Goal: Transaction & Acquisition: Obtain resource

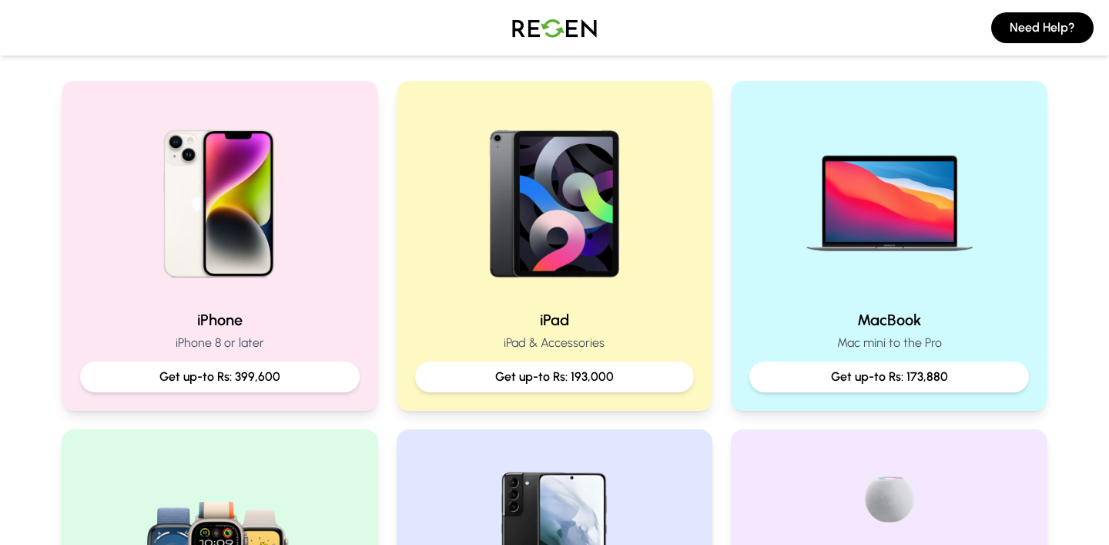
scroll to position [289, 0]
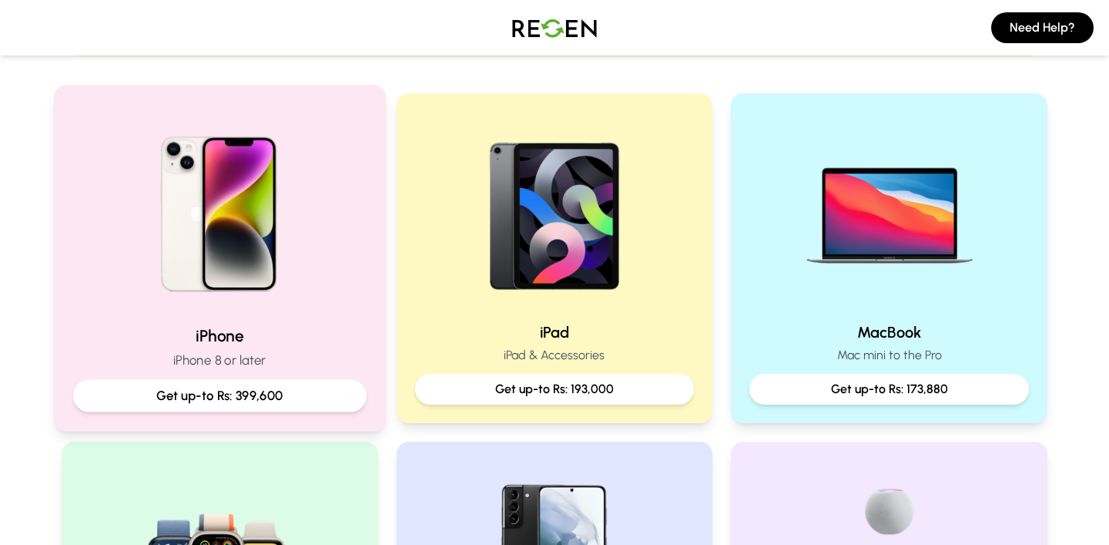
click at [267, 330] on h2 "iPhone" at bounding box center [220, 335] width 294 height 22
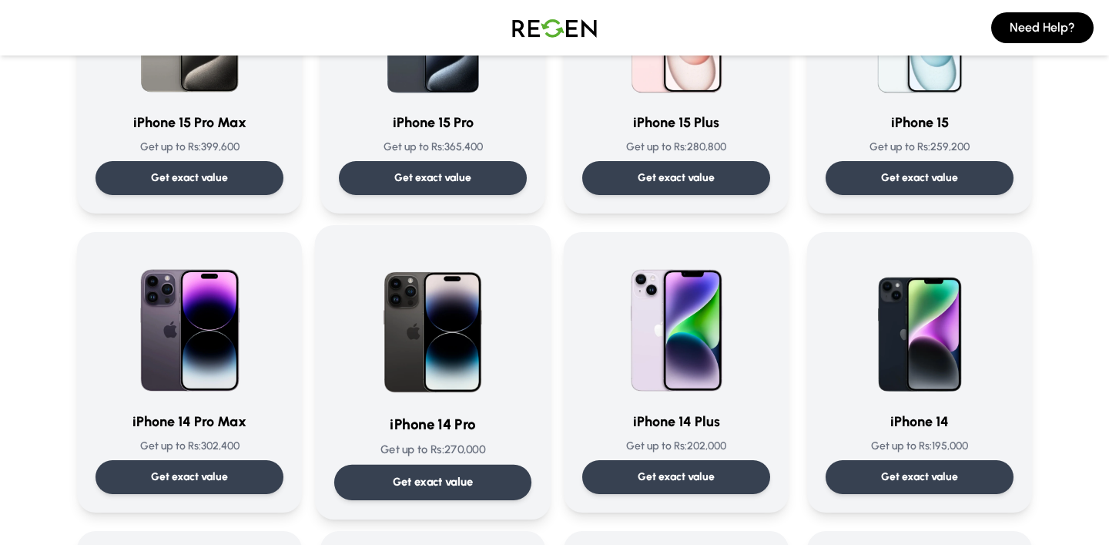
scroll to position [252, 0]
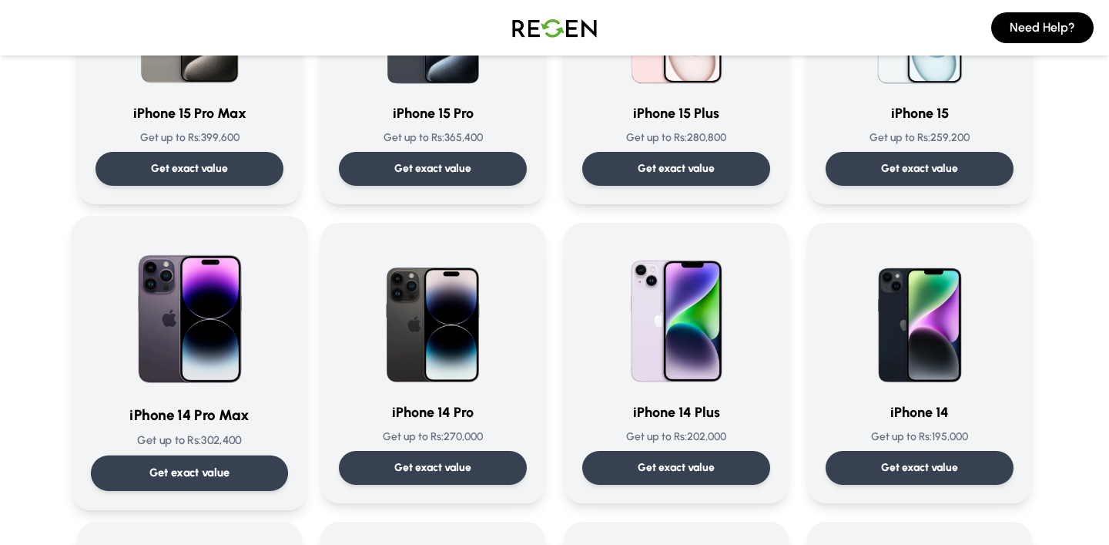
click at [269, 383] on div at bounding box center [189, 313] width 197 height 156
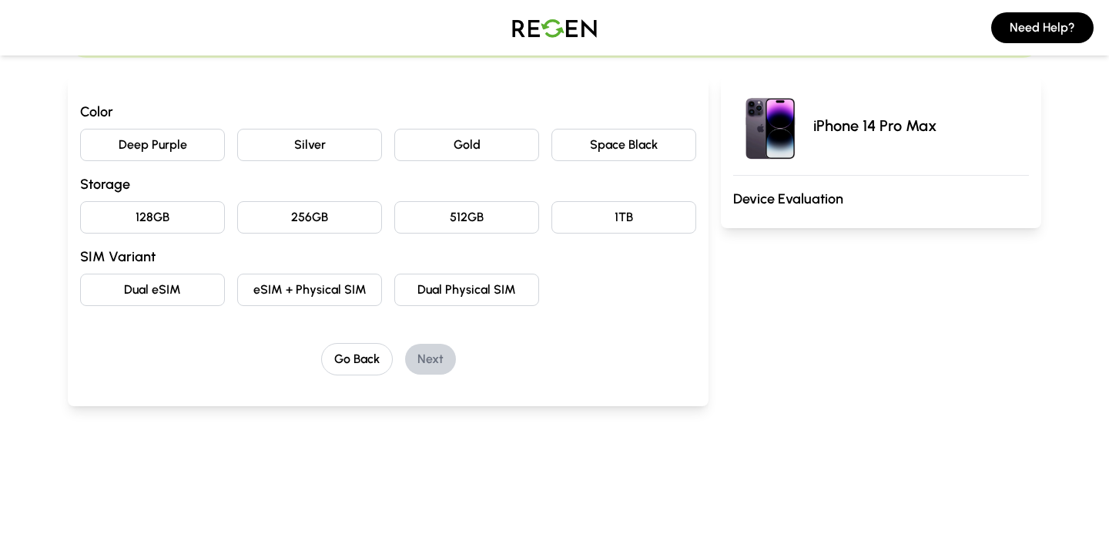
scroll to position [133, 0]
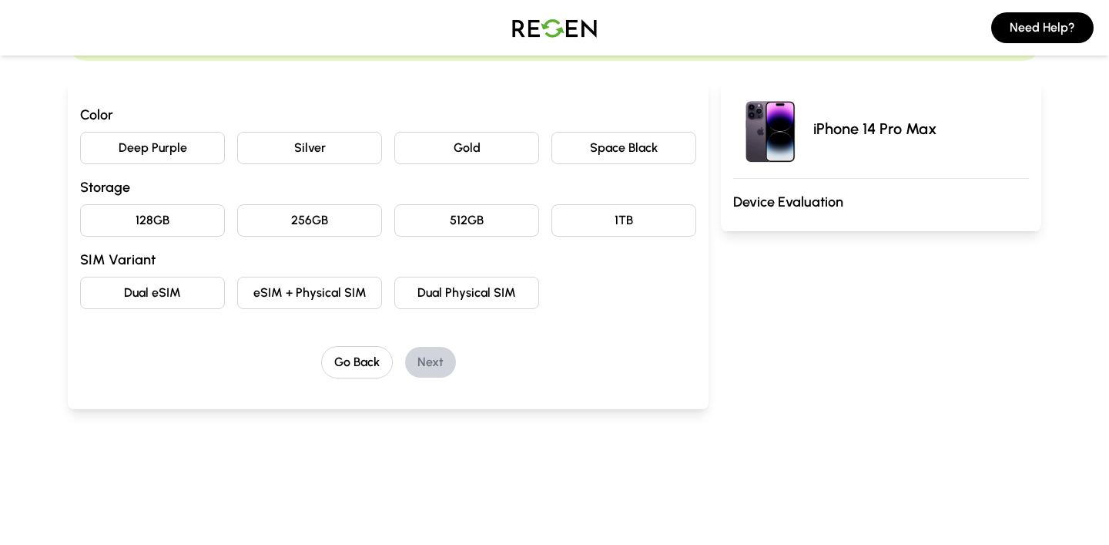
click at [192, 146] on button "Deep Purple" at bounding box center [152, 148] width 145 height 32
click at [291, 211] on button "256GB" at bounding box center [309, 220] width 145 height 32
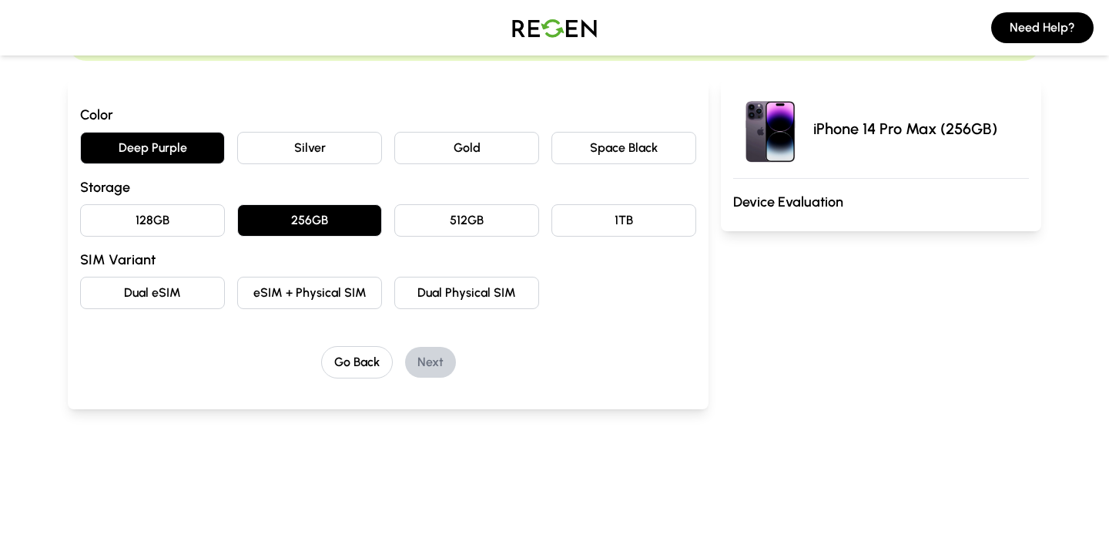
click at [337, 290] on button "eSIM + Physical SIM" at bounding box center [309, 293] width 145 height 32
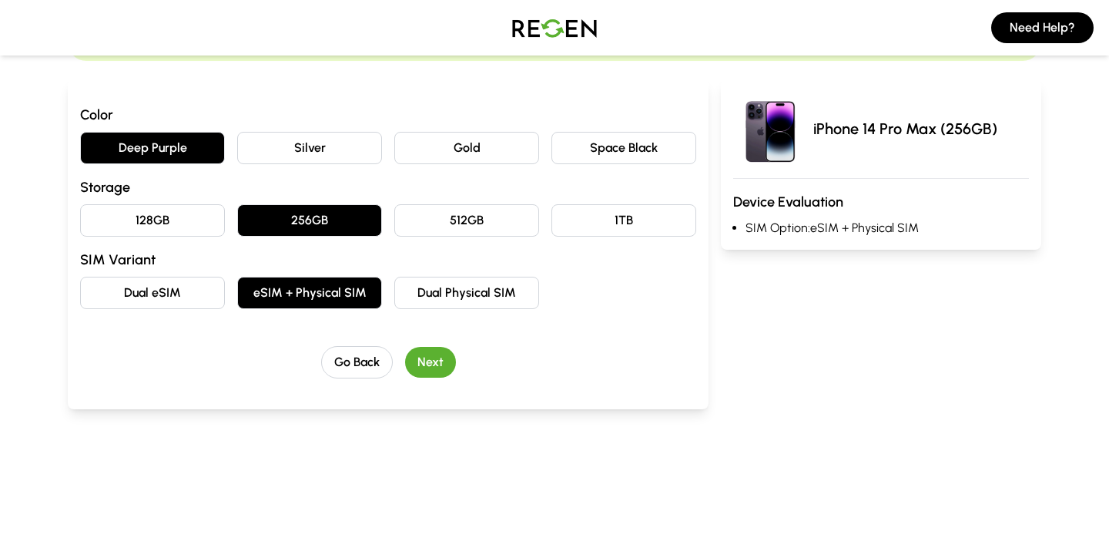
click at [192, 307] on button "Dual eSIM" at bounding box center [152, 293] width 145 height 32
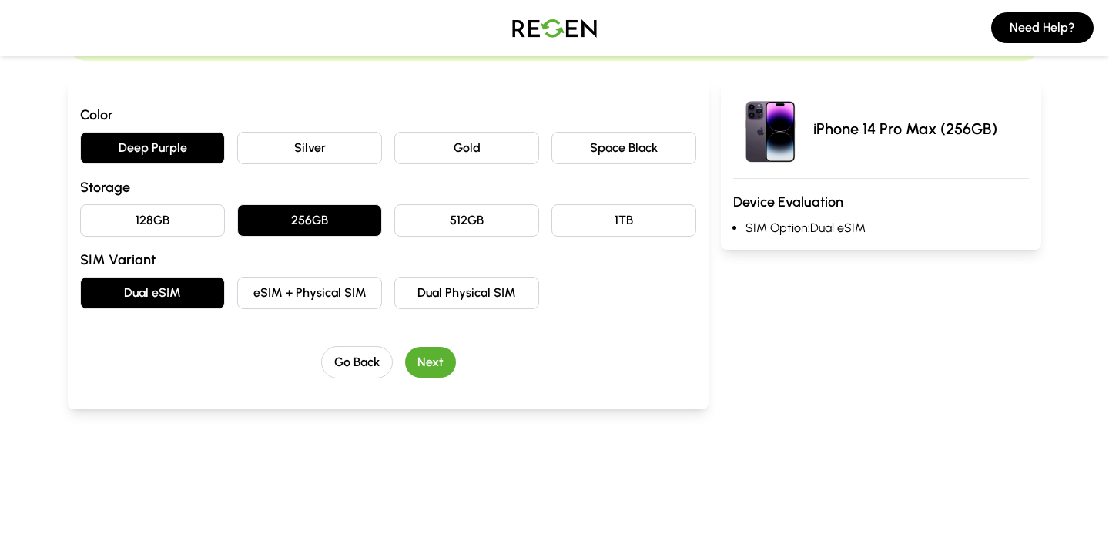
click at [410, 345] on div "Color Deep Purple Silver Gold Space Black Storage 128GB 256GB 512GB 1TB SIM Var…" at bounding box center [388, 241] width 616 height 274
click at [425, 361] on button "Next" at bounding box center [430, 362] width 51 height 31
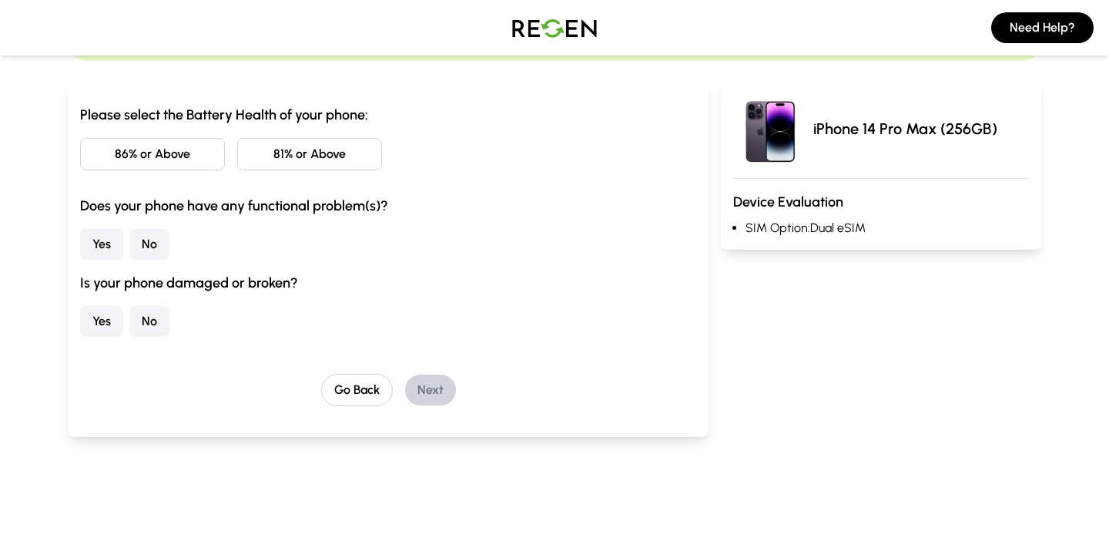
click at [191, 163] on button "86% or Above" at bounding box center [152, 154] width 145 height 32
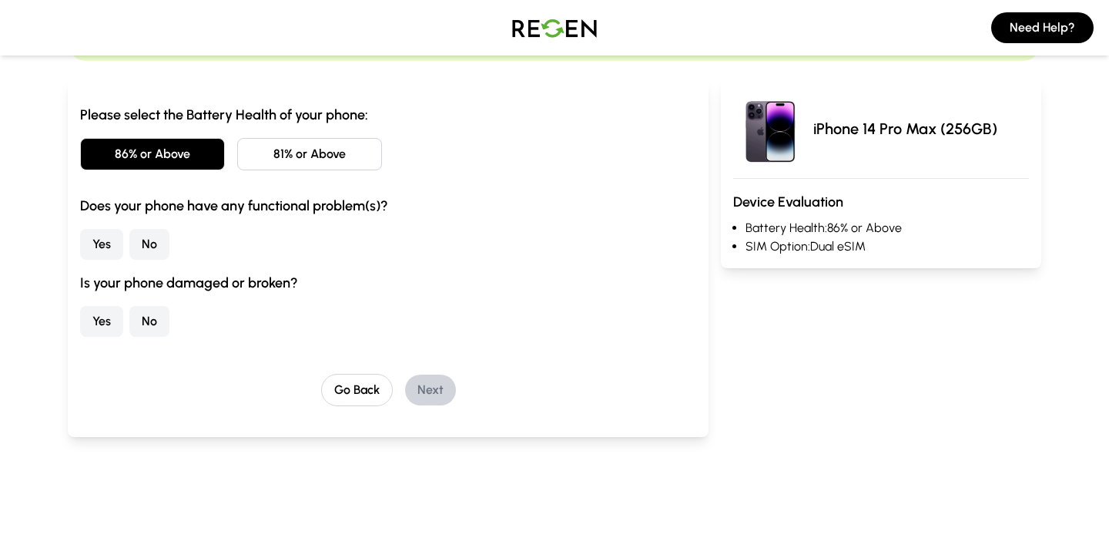
click at [165, 234] on button "No" at bounding box center [149, 244] width 40 height 31
click at [153, 310] on button "No" at bounding box center [149, 321] width 40 height 31
click at [428, 394] on button "Next" at bounding box center [430, 389] width 51 height 31
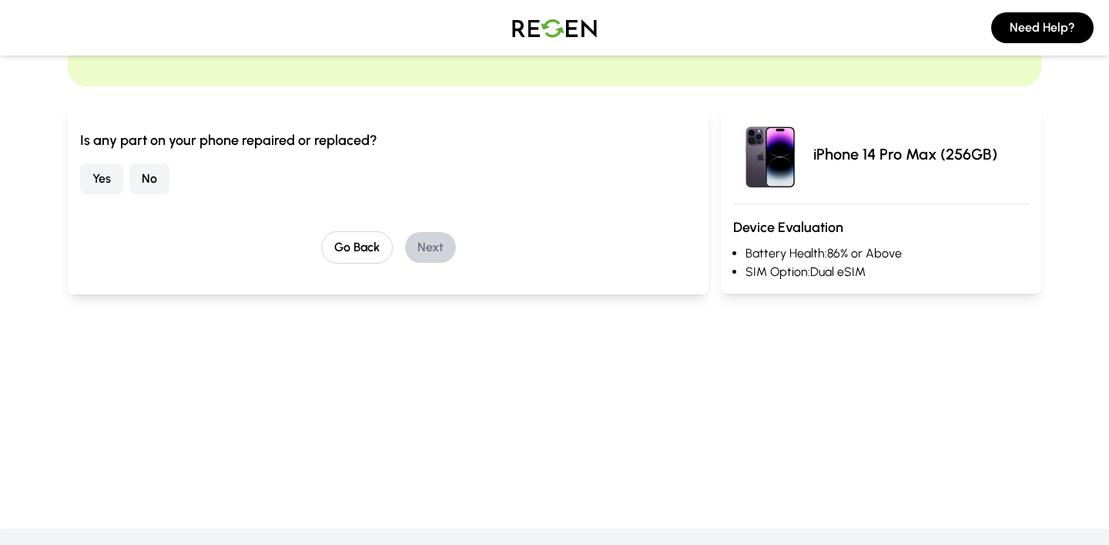
scroll to position [100, 0]
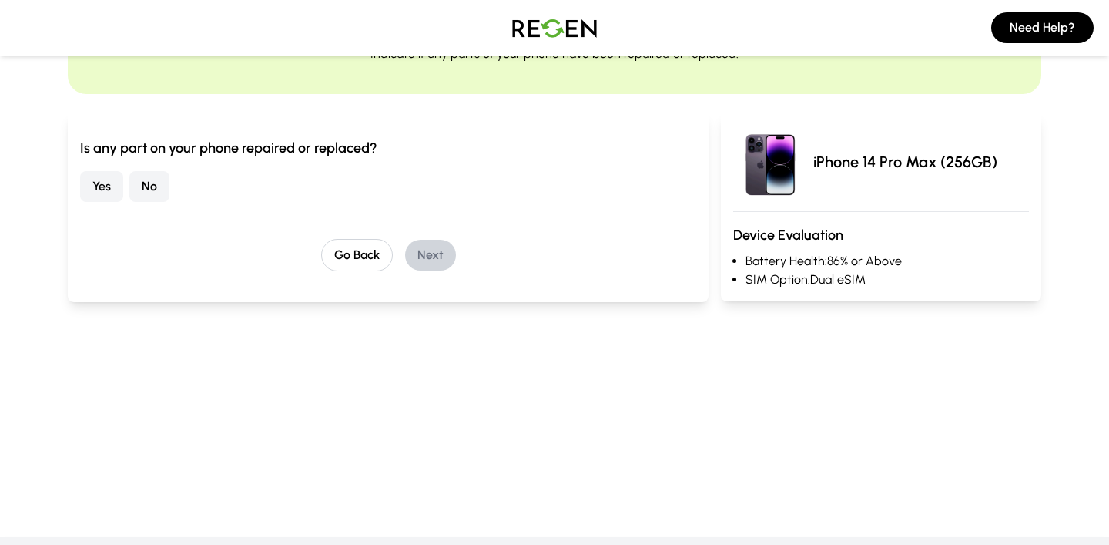
click at [157, 187] on button "No" at bounding box center [149, 186] width 40 height 31
click at [437, 251] on button "Next" at bounding box center [430, 255] width 51 height 31
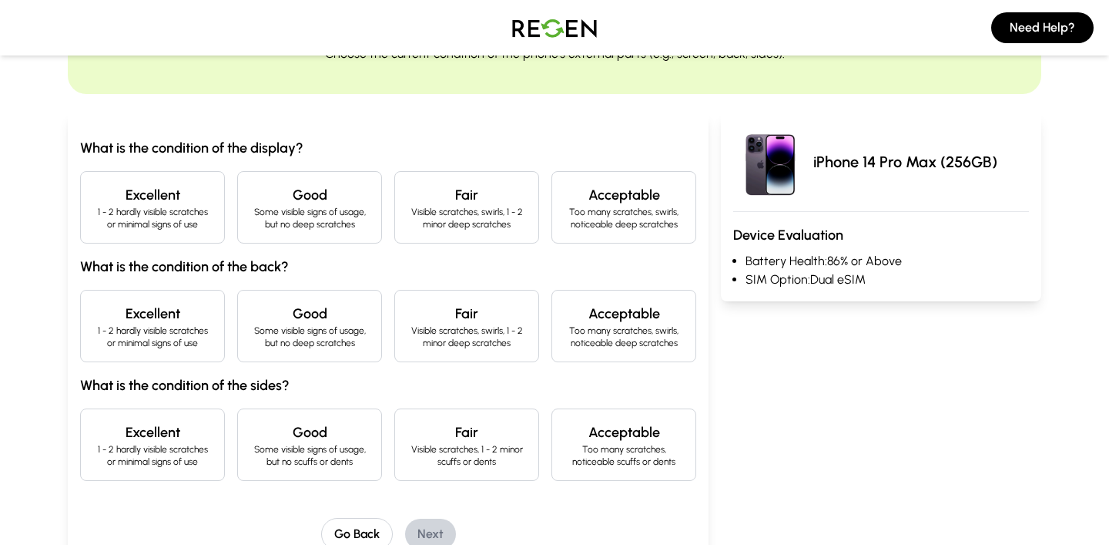
click at [178, 193] on h4 "Excellent" at bounding box center [152, 195] width 119 height 22
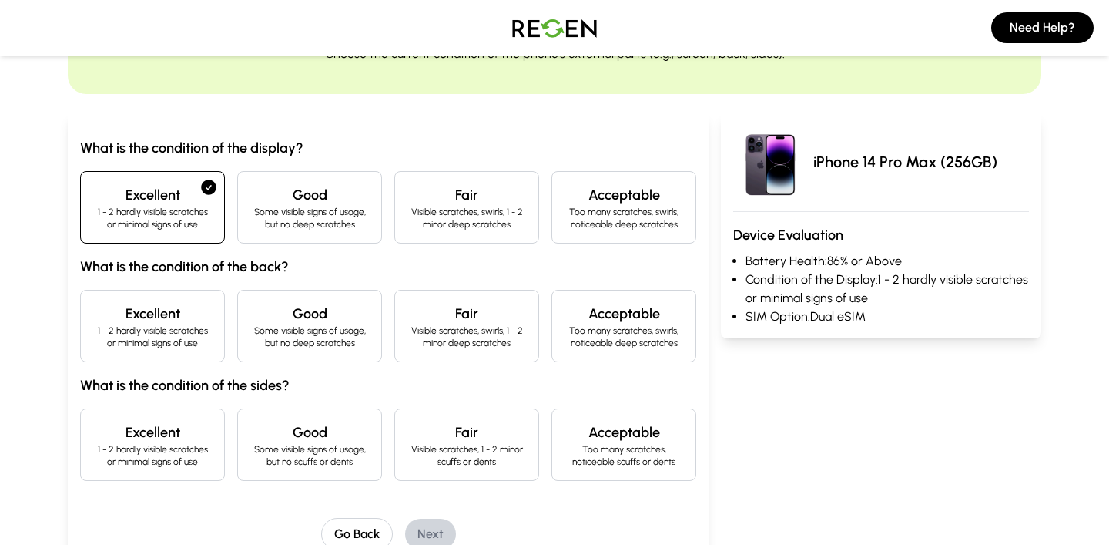
click at [190, 335] on p "1 - 2 hardly visible scratches or minimal signs of use" at bounding box center [152, 336] width 119 height 25
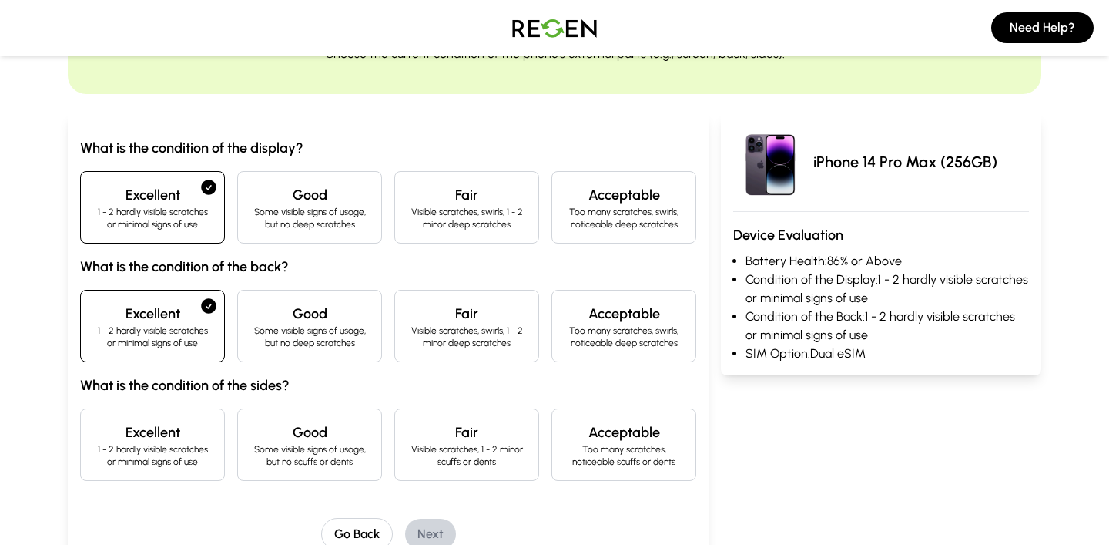
click at [186, 434] on h4 "Excellent" at bounding box center [152, 432] width 119 height 22
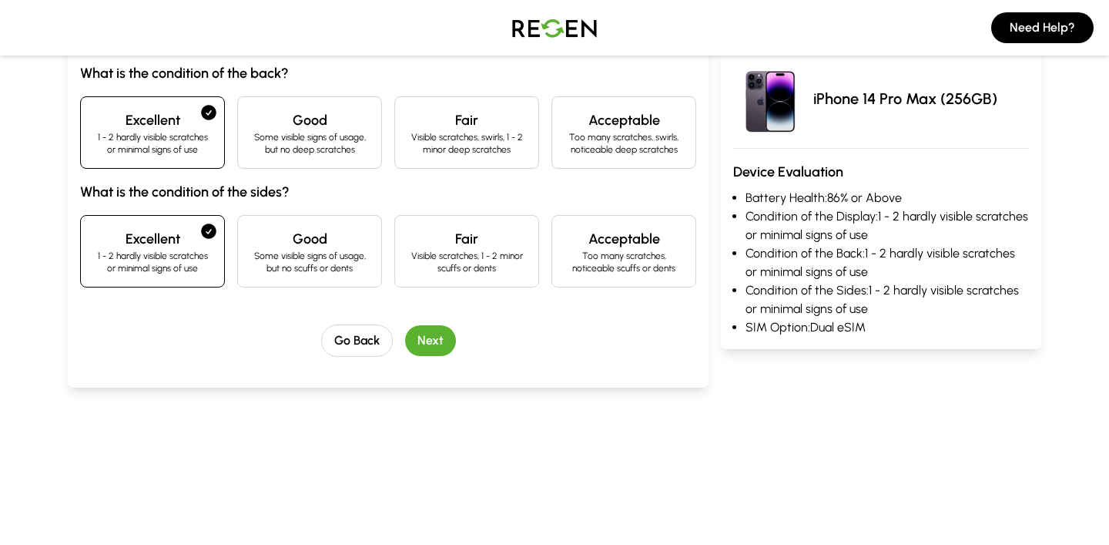
scroll to position [302, 0]
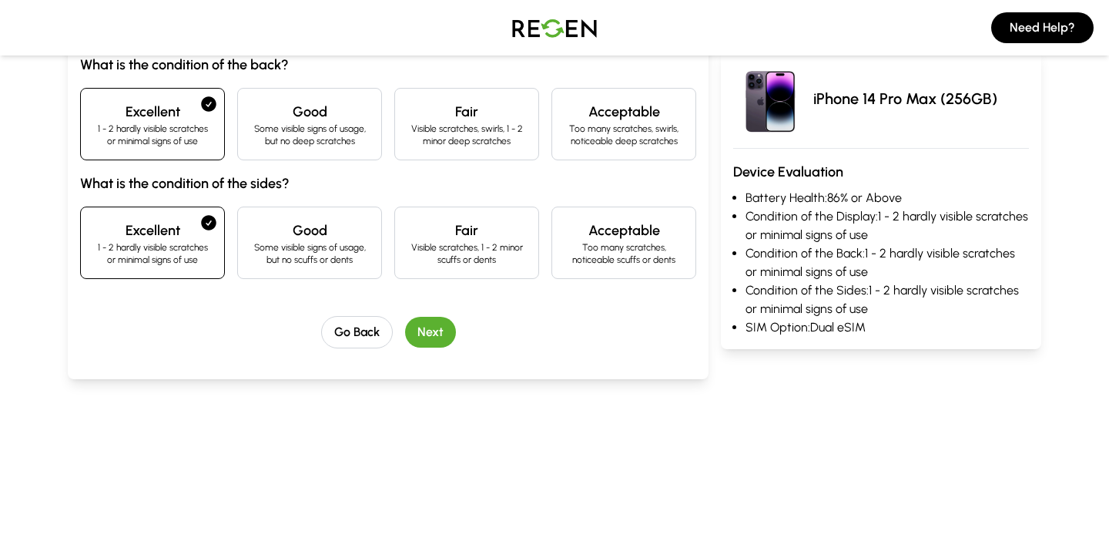
click at [434, 338] on button "Next" at bounding box center [430, 332] width 51 height 31
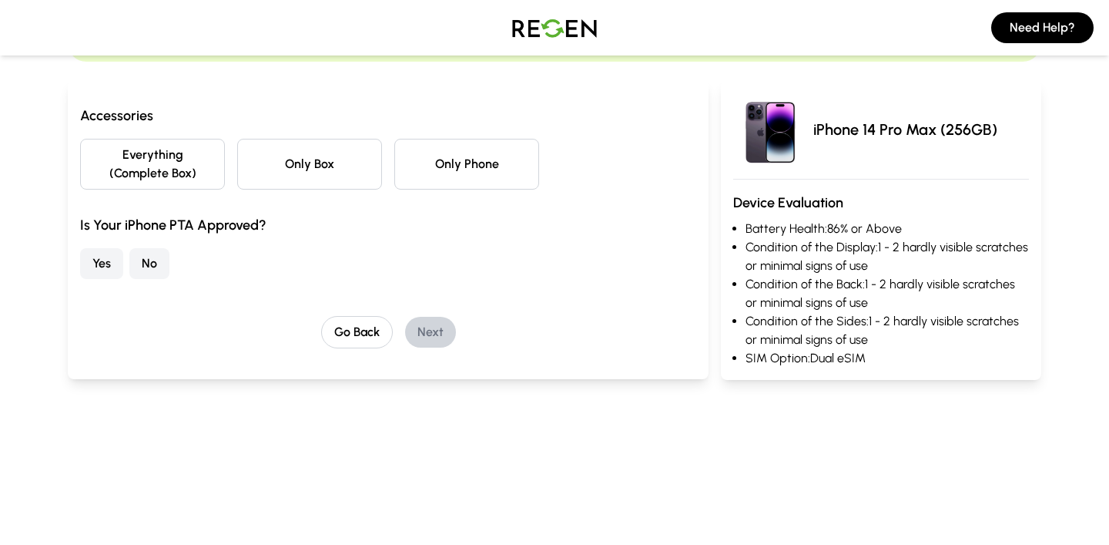
scroll to position [101, 0]
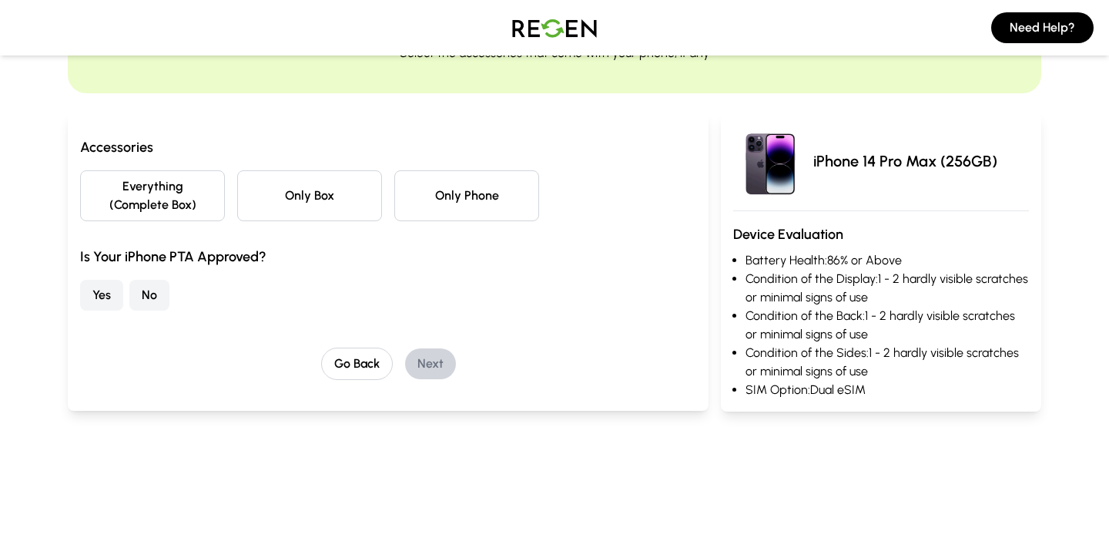
click at [210, 183] on button "Everything (Complete Box)" at bounding box center [152, 195] width 145 height 51
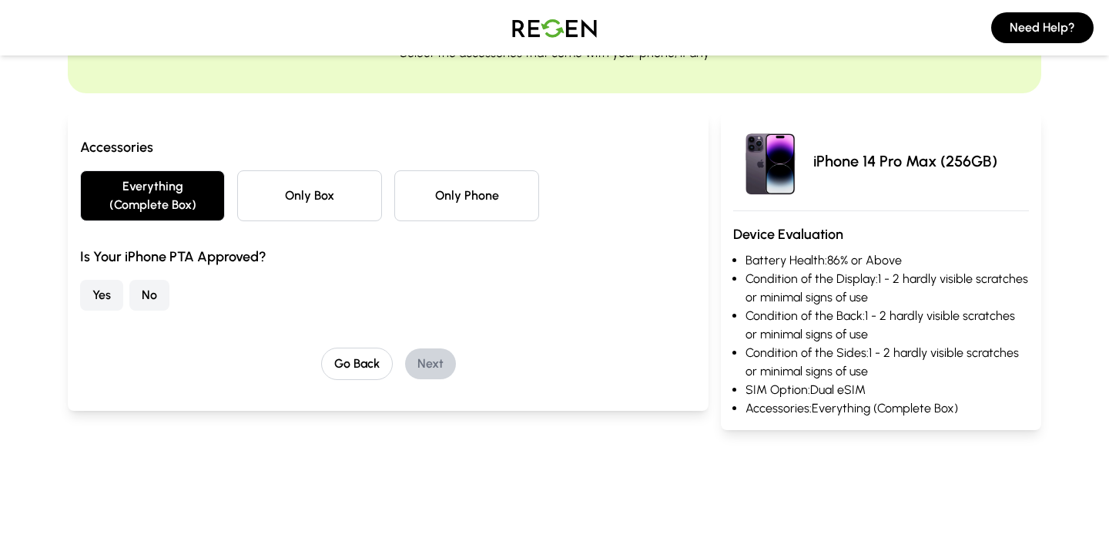
scroll to position [85, 0]
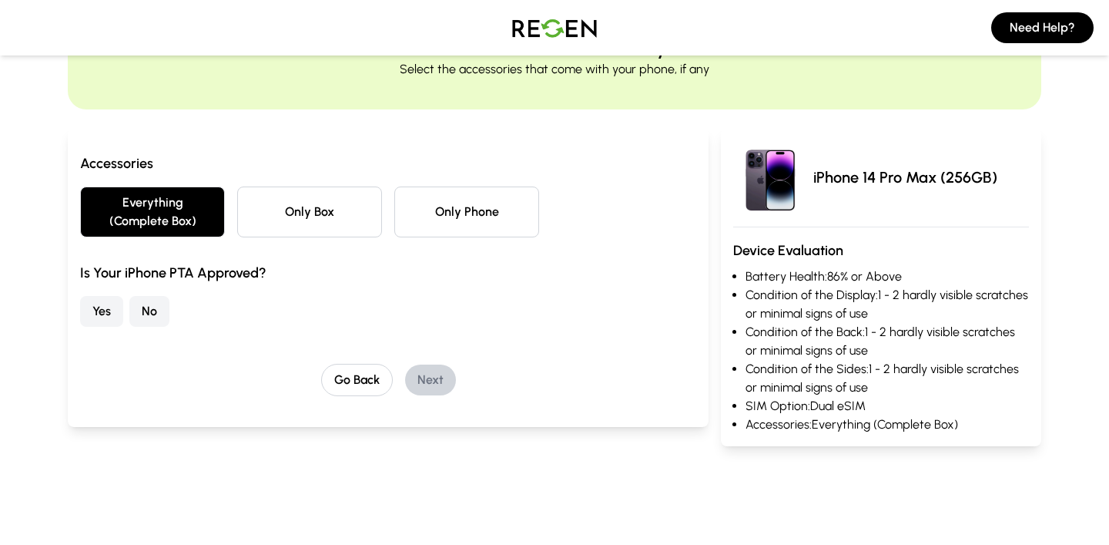
click at [152, 315] on button "No" at bounding box center [149, 311] width 40 height 31
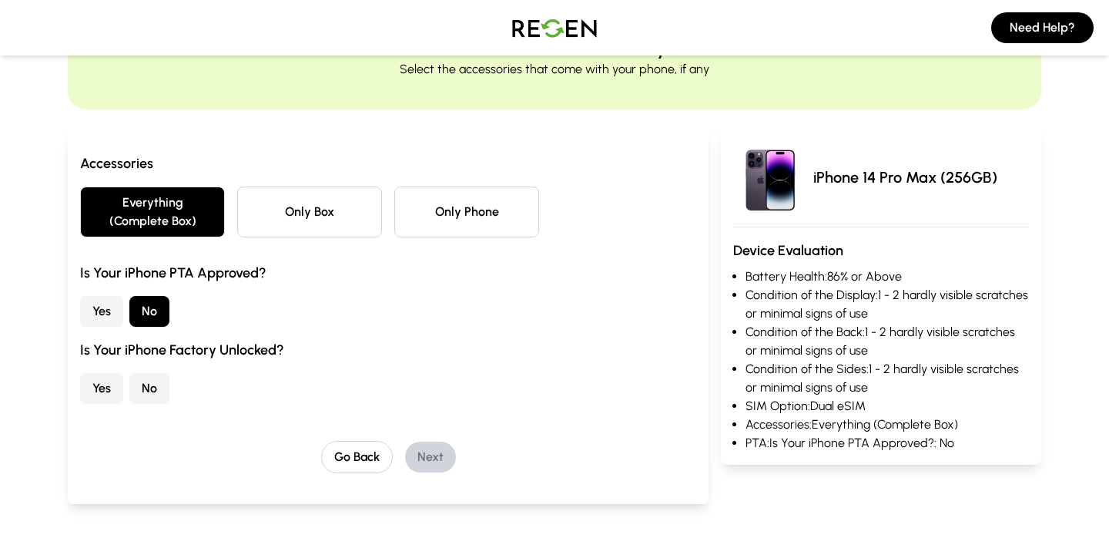
click at [158, 384] on button "No" at bounding box center [149, 388] width 40 height 31
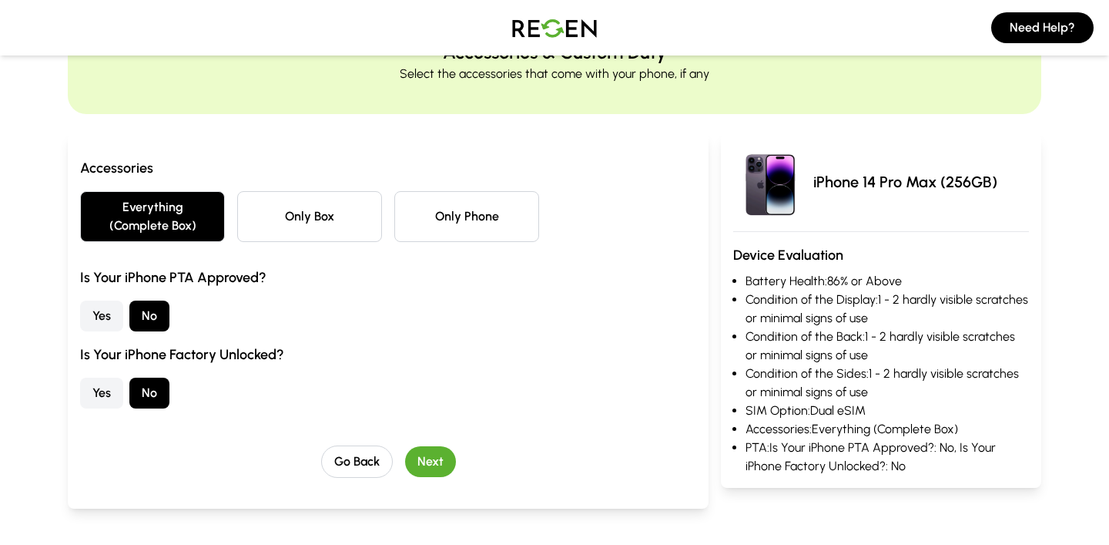
scroll to position [82, 0]
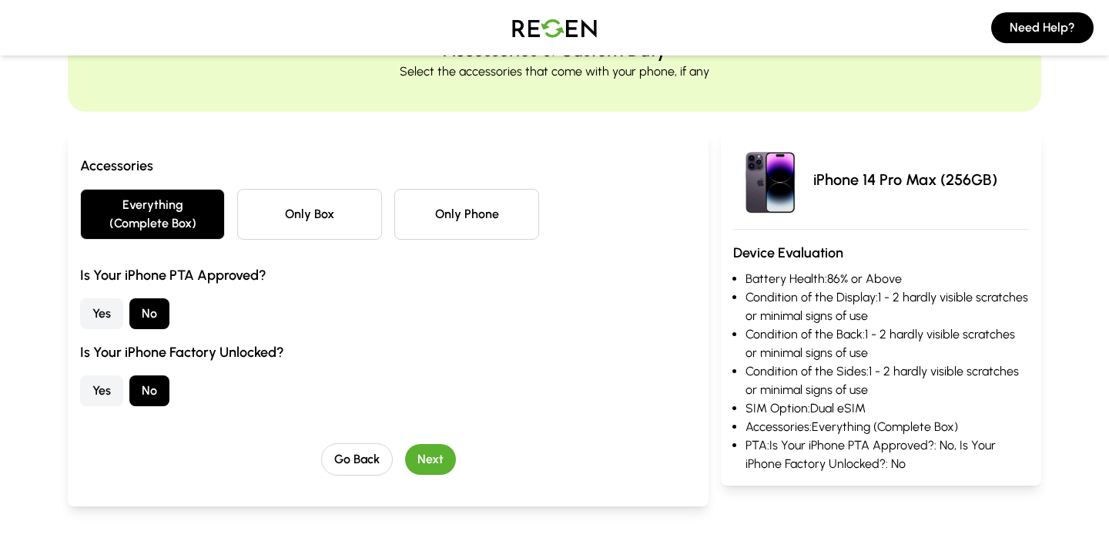
click at [422, 455] on button "Next" at bounding box center [430, 459] width 51 height 31
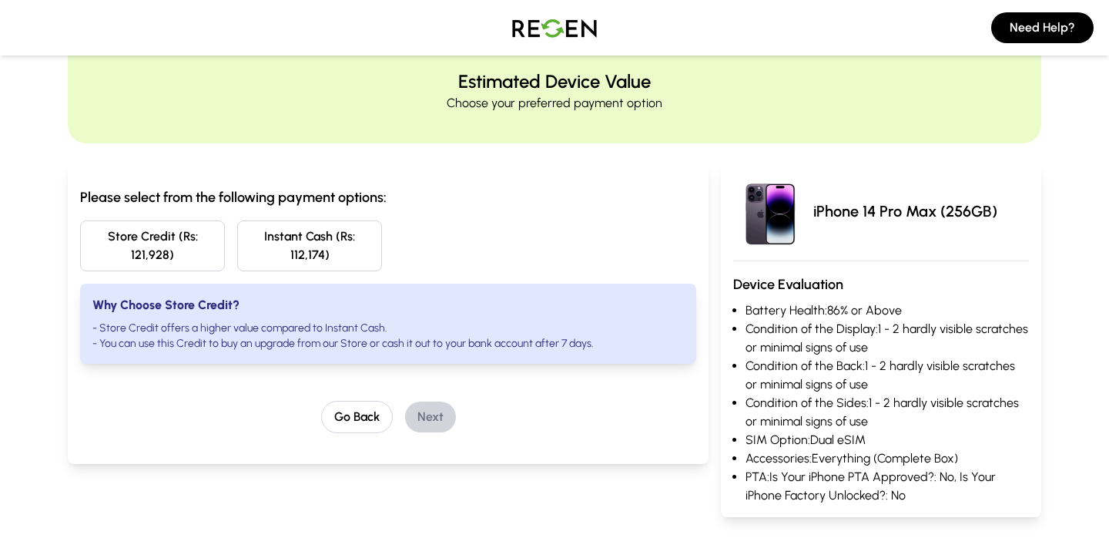
scroll to position [72, 0]
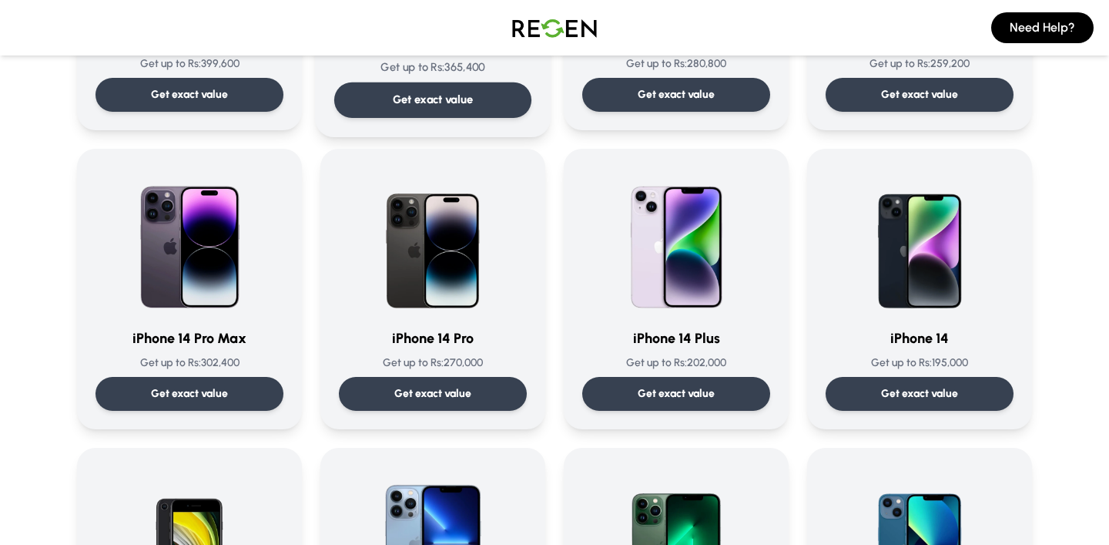
scroll to position [340, 0]
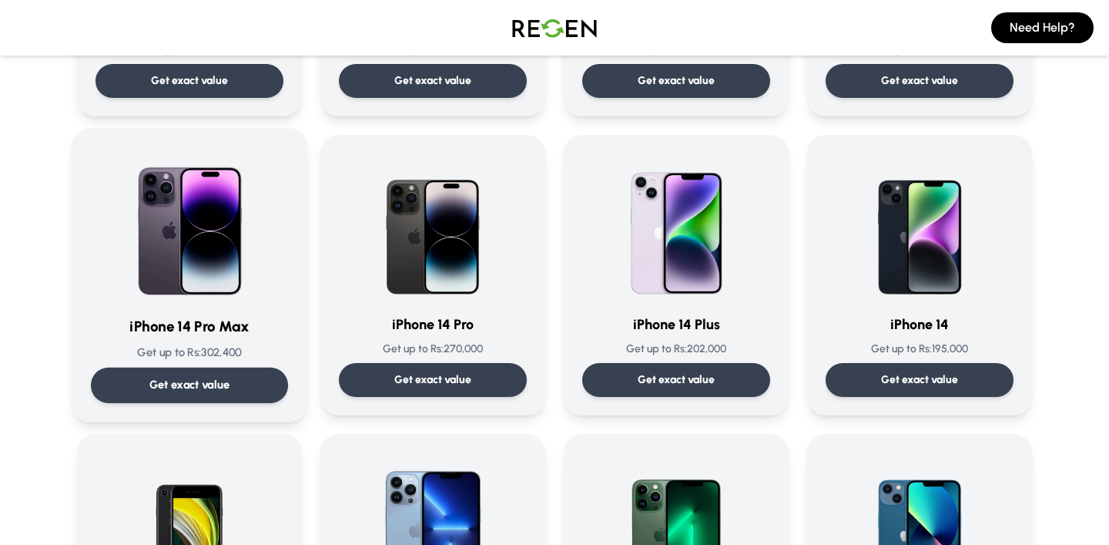
click at [267, 296] on div at bounding box center [189, 225] width 197 height 156
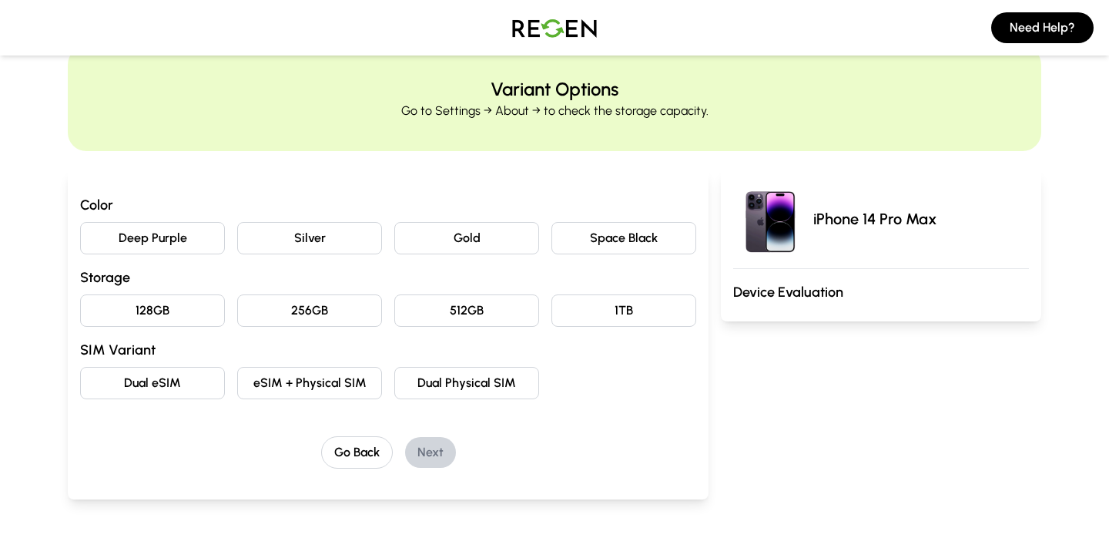
scroll to position [65, 0]
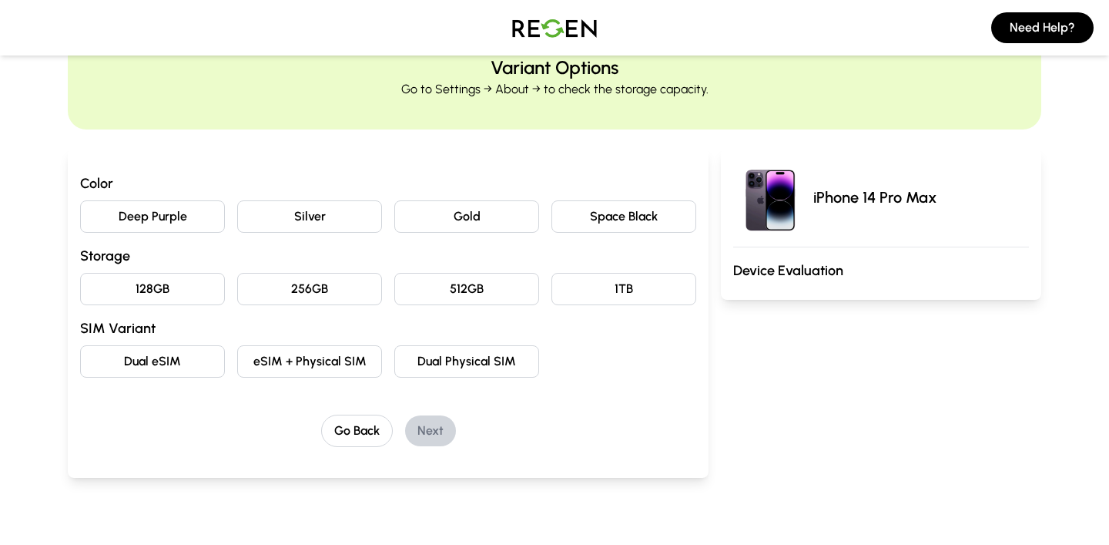
click at [203, 214] on button "Deep Purple" at bounding box center [152, 216] width 145 height 32
click at [287, 276] on button "256GB" at bounding box center [309, 289] width 145 height 32
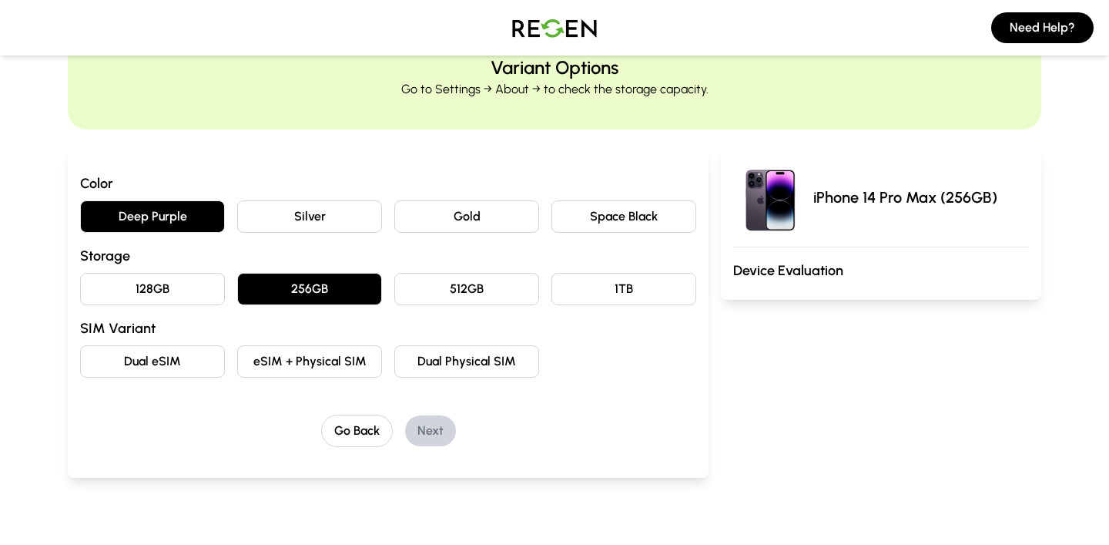
click at [202, 358] on button "Dual eSIM" at bounding box center [152, 361] width 145 height 32
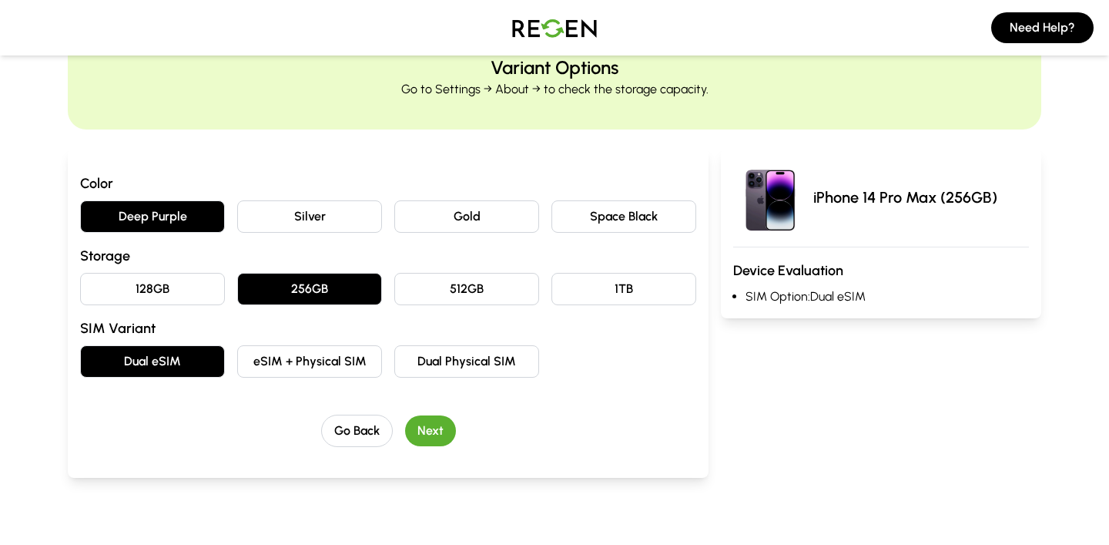
click at [441, 421] on button "Next" at bounding box center [430, 430] width 51 height 31
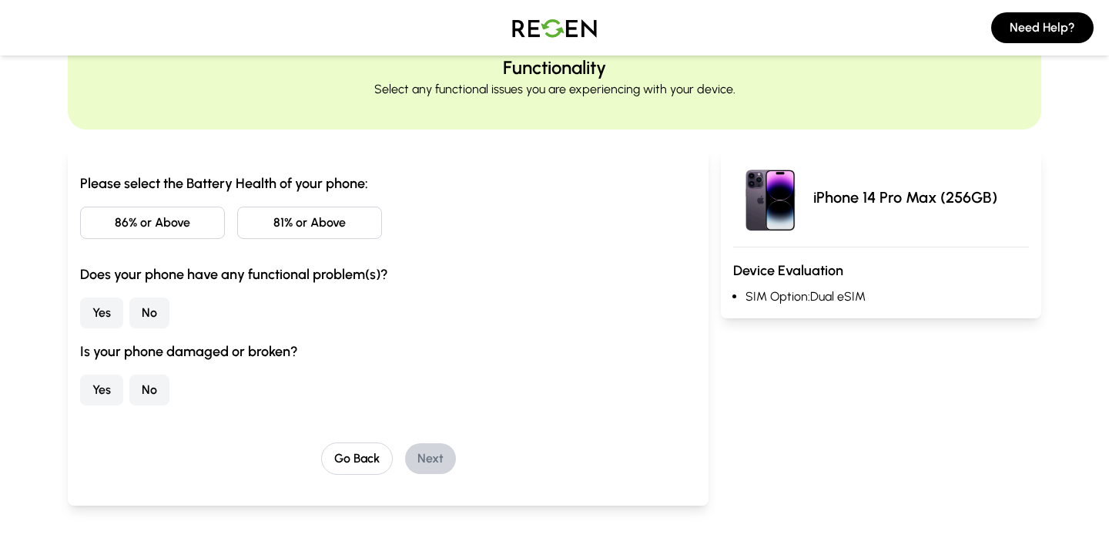
click at [179, 214] on button "86% or Above" at bounding box center [152, 222] width 145 height 32
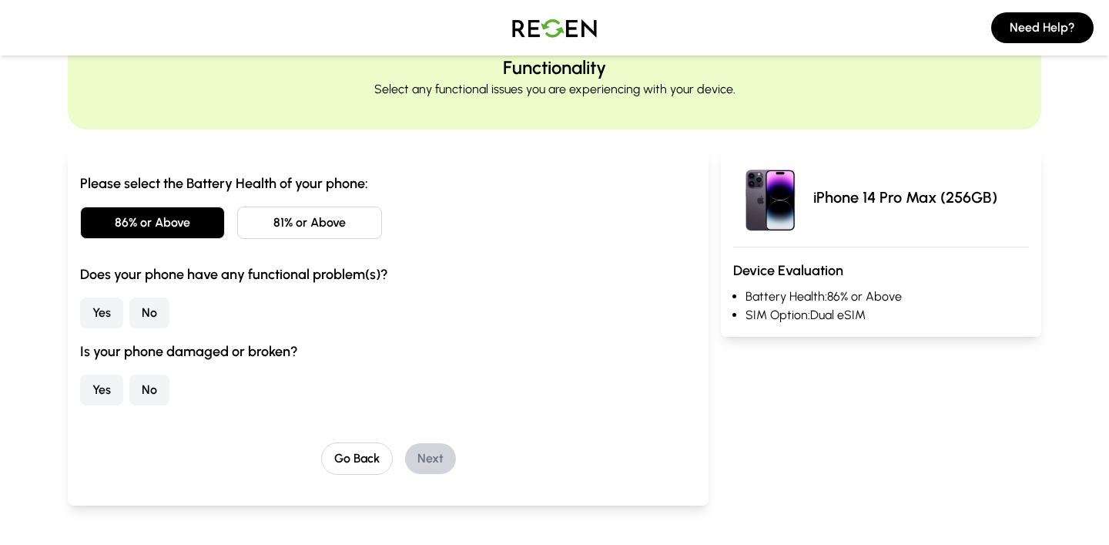
click at [105, 303] on button "Yes" at bounding box center [101, 312] width 43 height 31
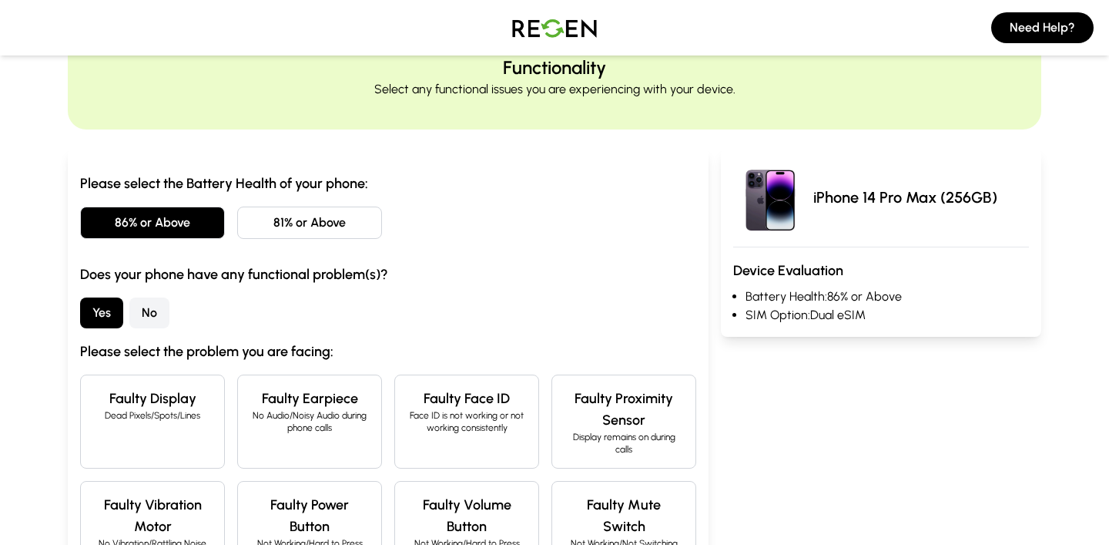
click at [135, 305] on button "No" at bounding box center [149, 312] width 40 height 31
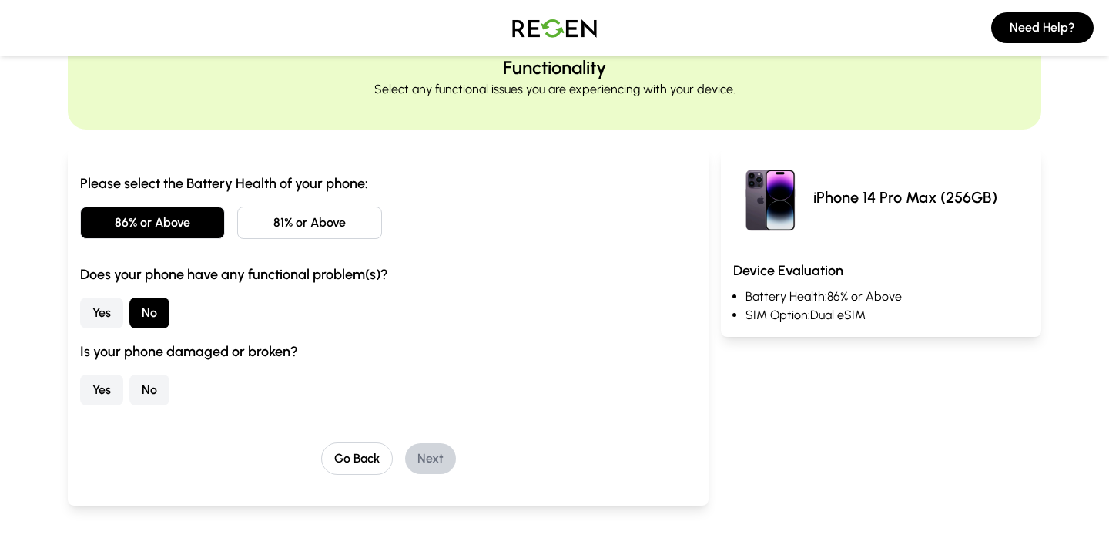
click at [143, 384] on button "No" at bounding box center [149, 389] width 40 height 31
click at [438, 464] on button "Next" at bounding box center [430, 458] width 51 height 31
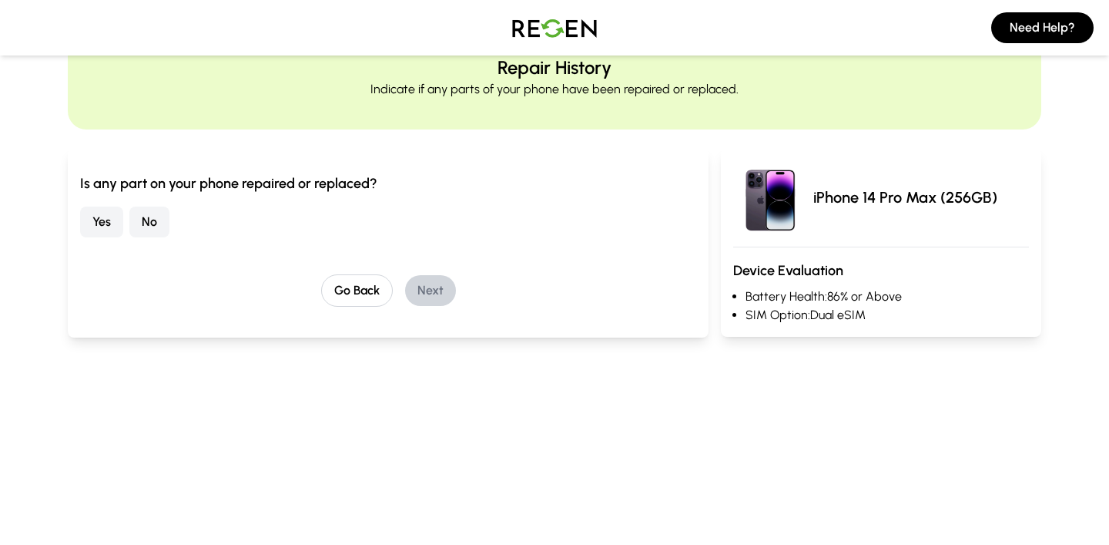
click at [156, 216] on button "No" at bounding box center [149, 221] width 40 height 31
click at [430, 290] on button "Next" at bounding box center [430, 290] width 51 height 31
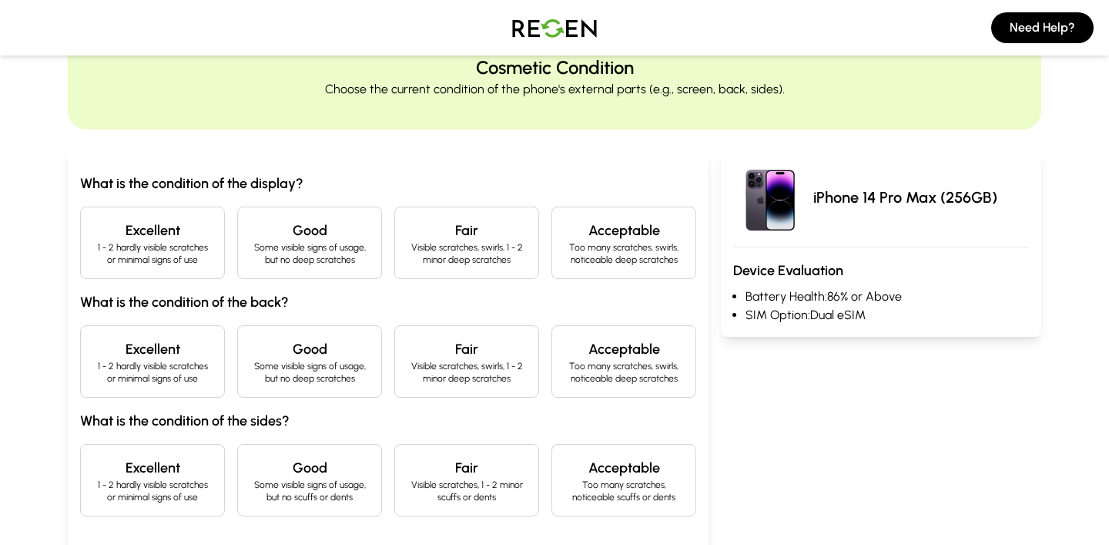
click at [166, 228] on h4 "Excellent" at bounding box center [152, 231] width 119 height 22
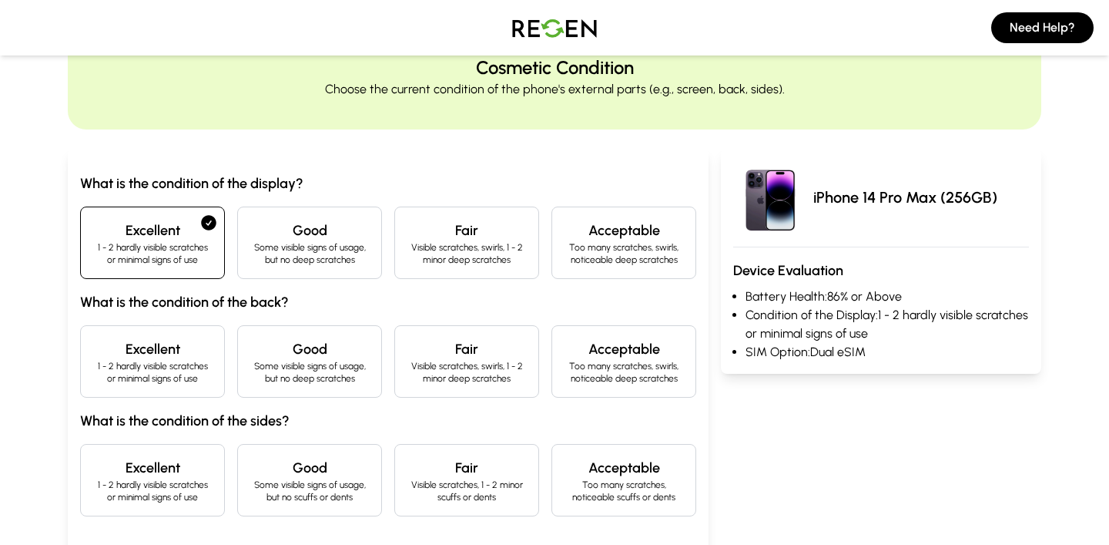
click at [159, 342] on h4 "Excellent" at bounding box center [152, 349] width 119 height 22
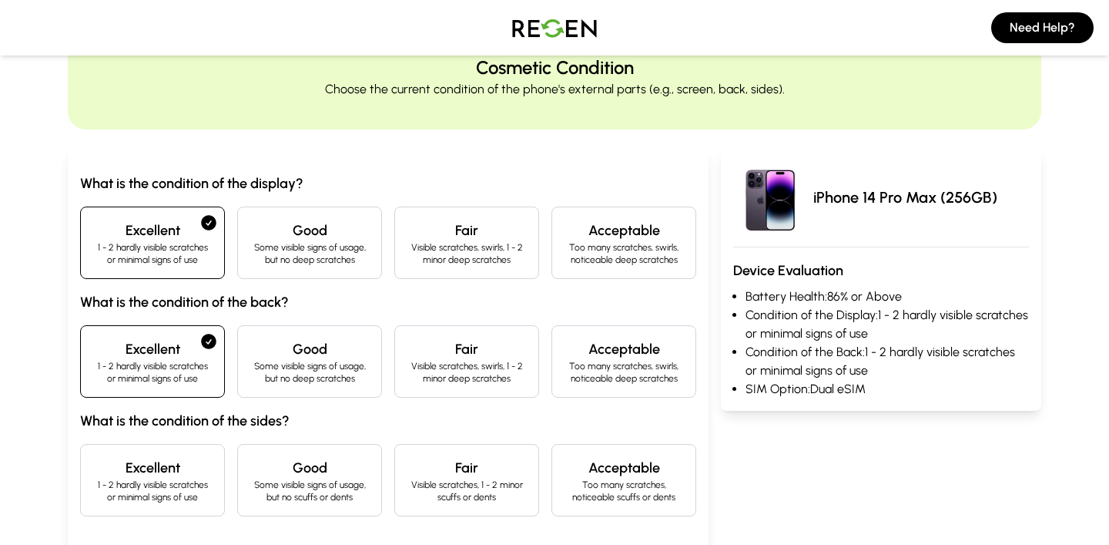
click at [169, 477] on h4 "Excellent" at bounding box center [152, 468] width 119 height 22
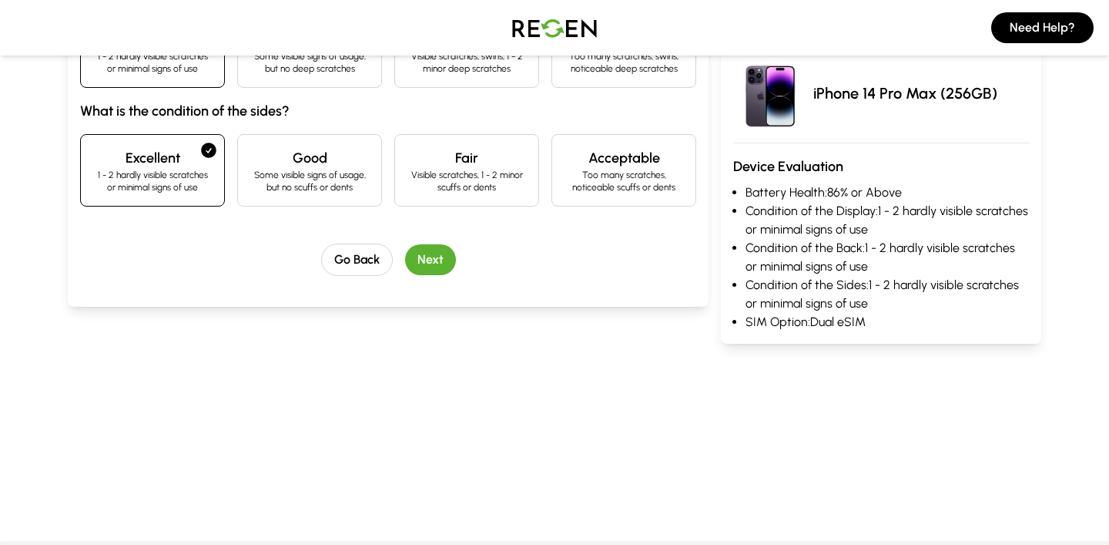
click at [437, 251] on button "Next" at bounding box center [430, 259] width 51 height 31
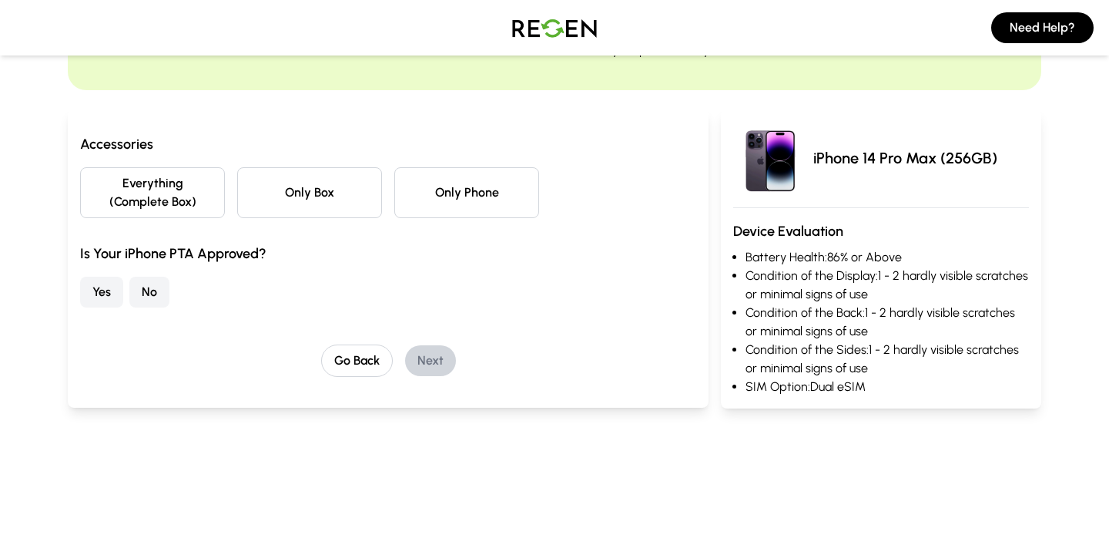
scroll to position [87, 0]
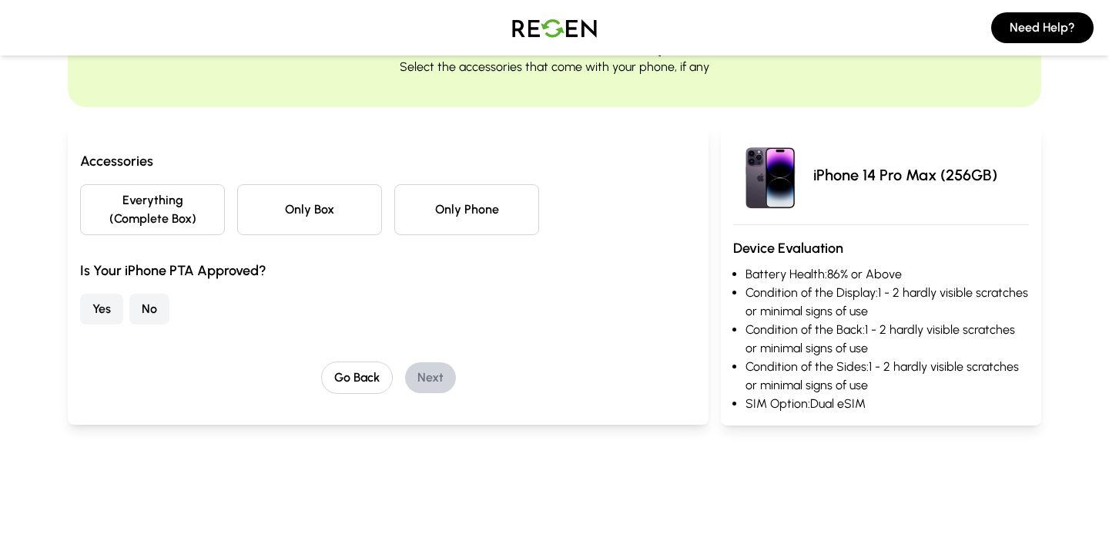
click at [151, 308] on button "No" at bounding box center [149, 309] width 40 height 31
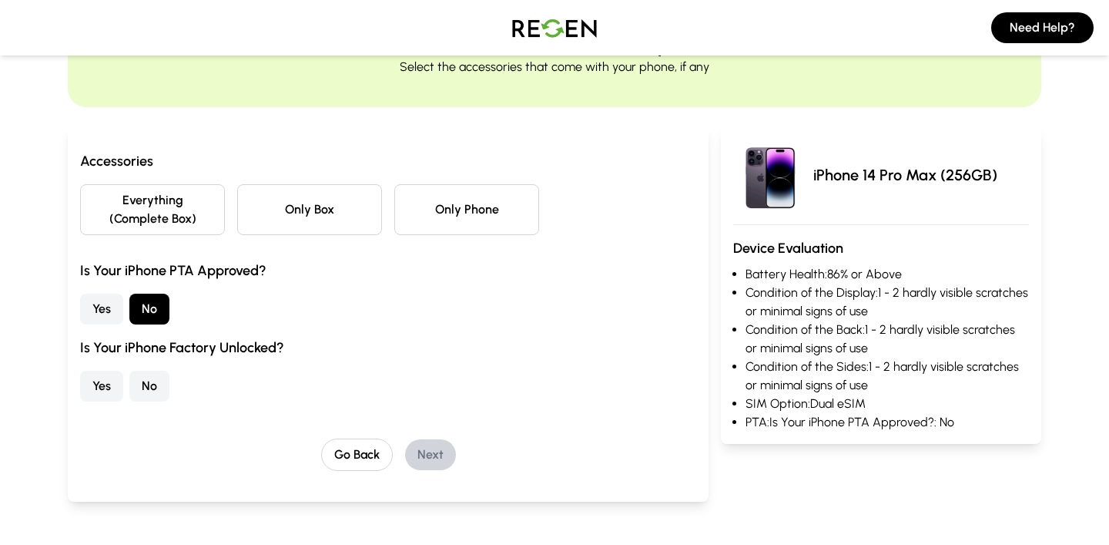
click at [113, 375] on button "Yes" at bounding box center [101, 386] width 43 height 31
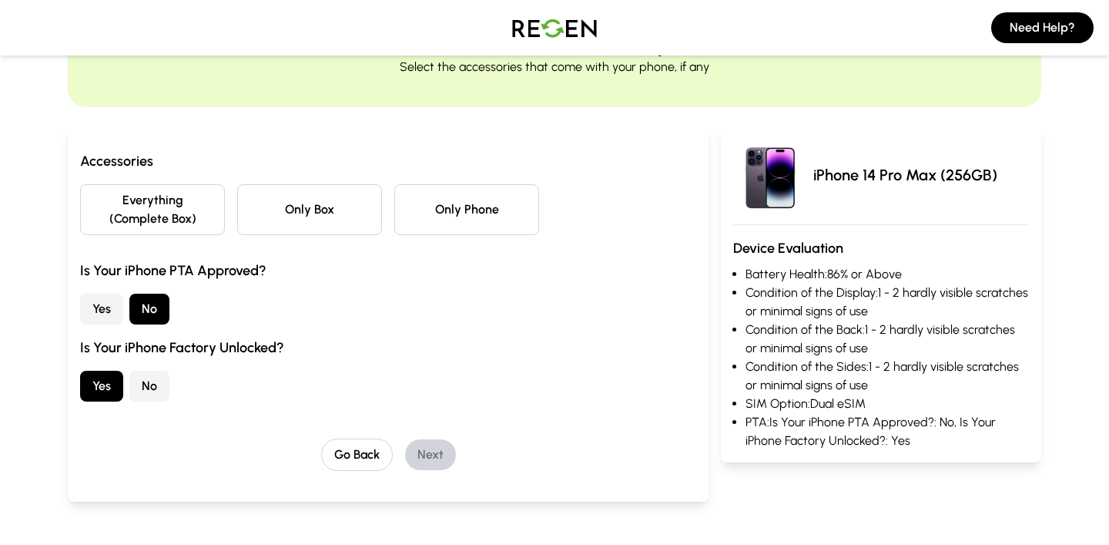
click at [199, 210] on button "Everything (Complete Box)" at bounding box center [152, 209] width 145 height 51
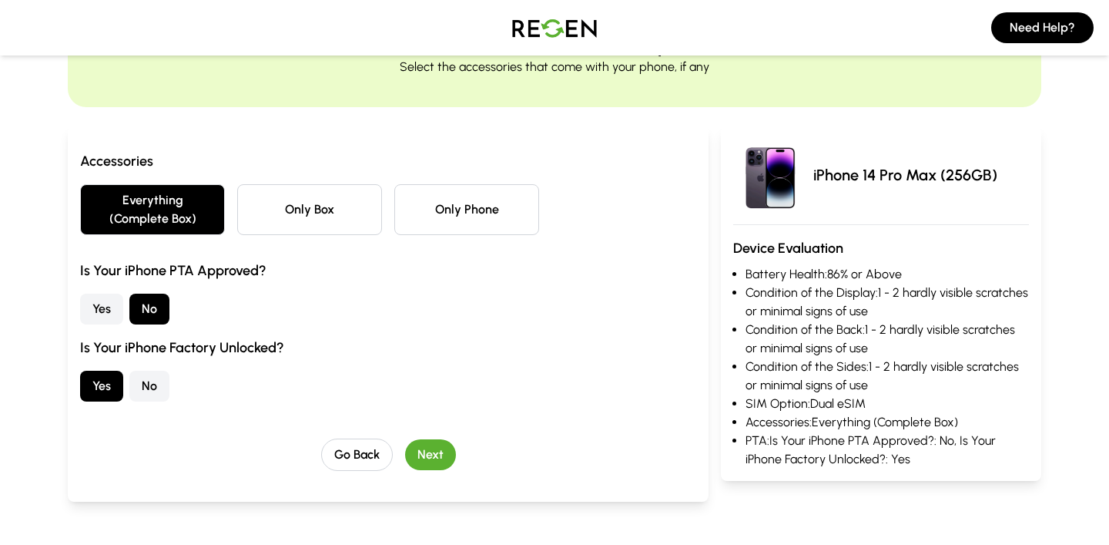
click at [422, 444] on button "Next" at bounding box center [430, 454] width 51 height 31
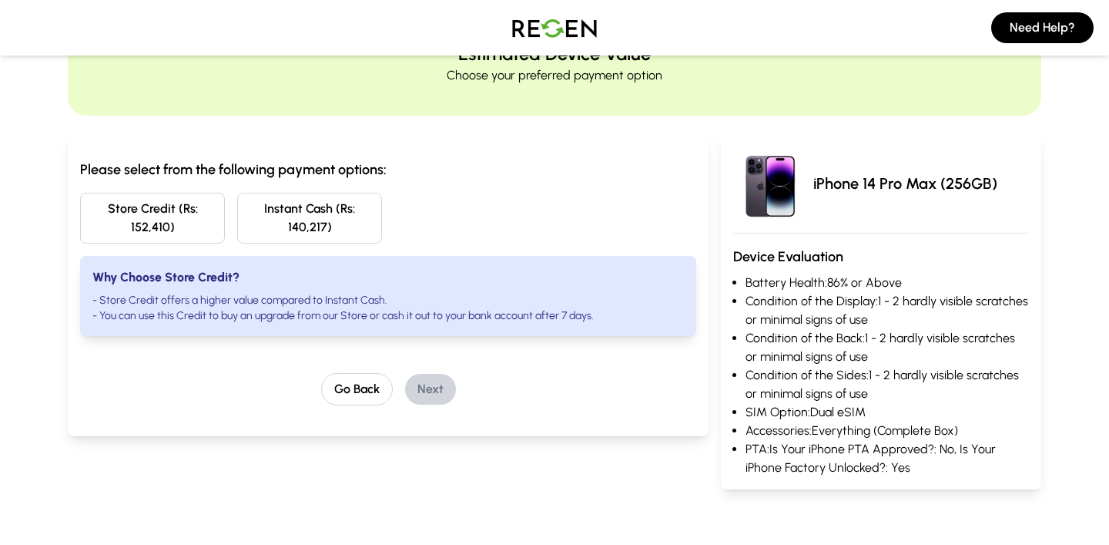
scroll to position [75, 0]
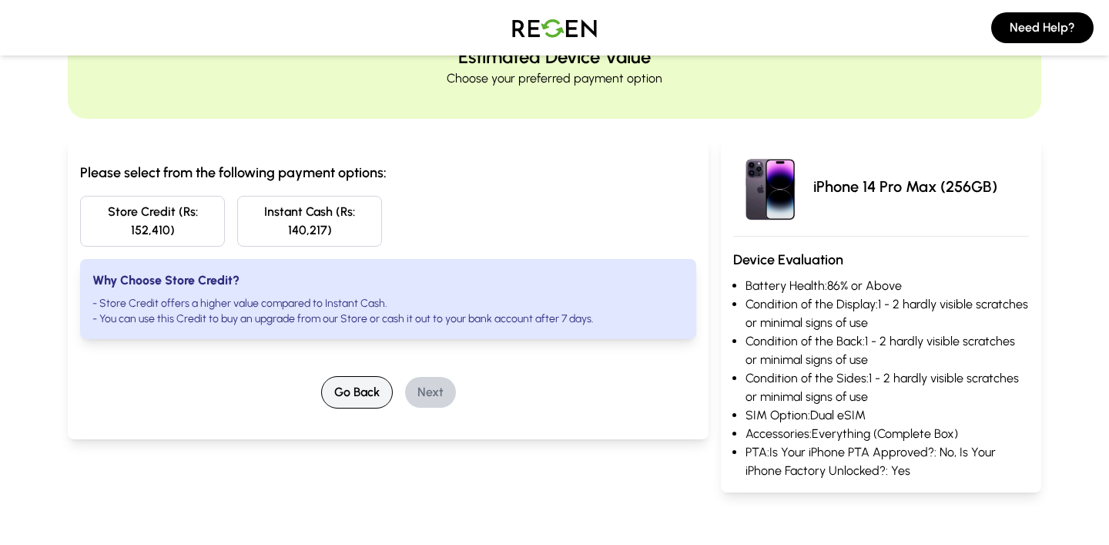
click at [370, 401] on button "Go Back" at bounding box center [357, 392] width 72 height 32
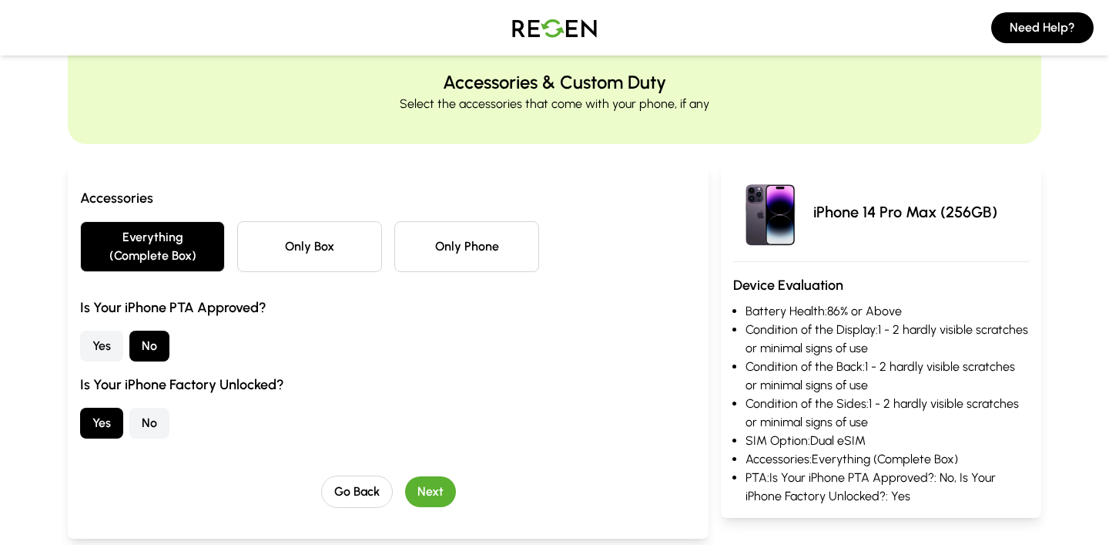
scroll to position [67, 0]
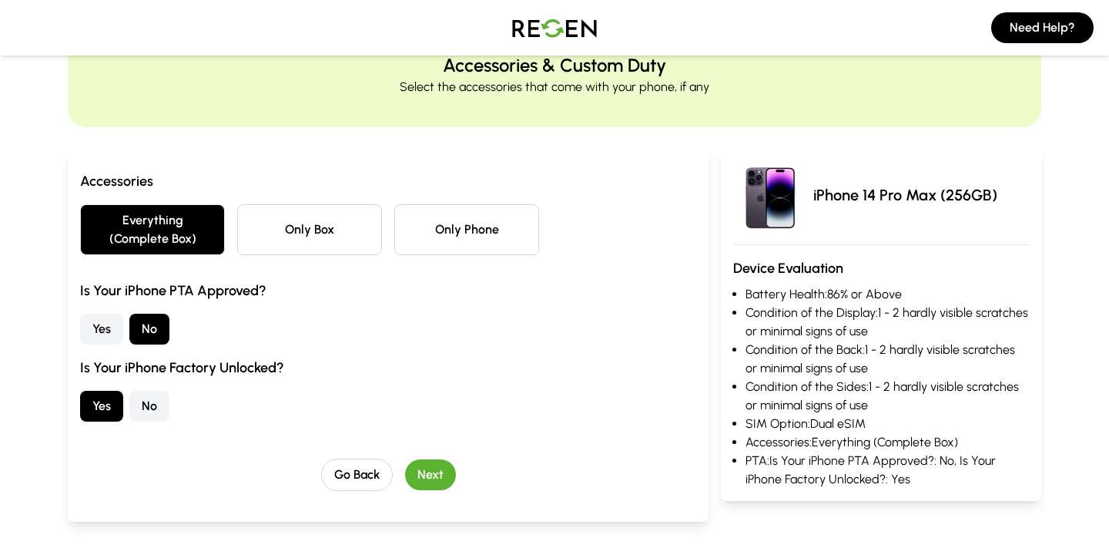
click at [149, 408] on button "No" at bounding box center [149, 406] width 40 height 31
click at [431, 466] on button "Next" at bounding box center [430, 474] width 51 height 31
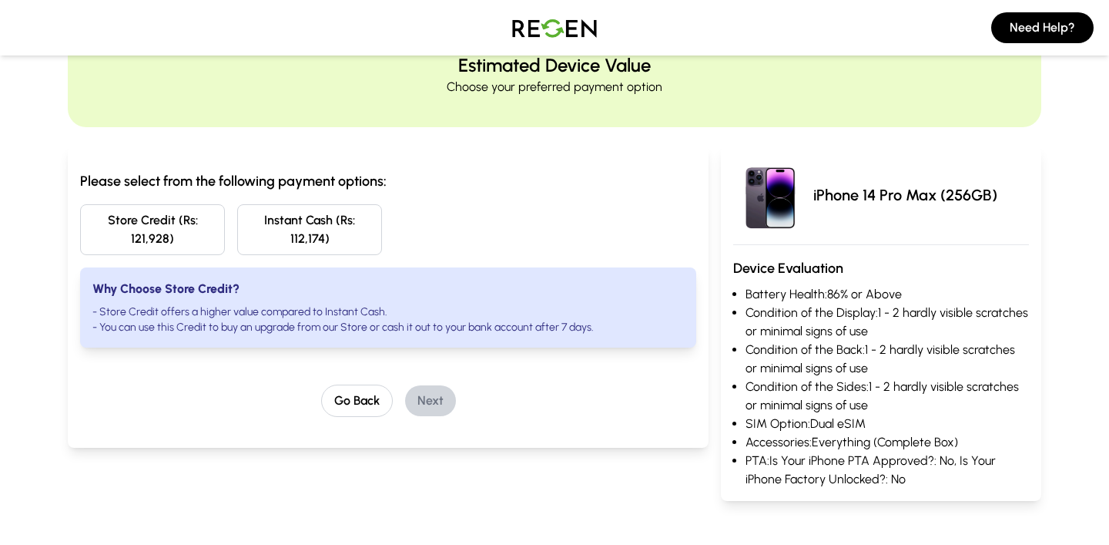
click at [196, 243] on button "Store Credit (Rs: 121,928)" at bounding box center [152, 229] width 145 height 51
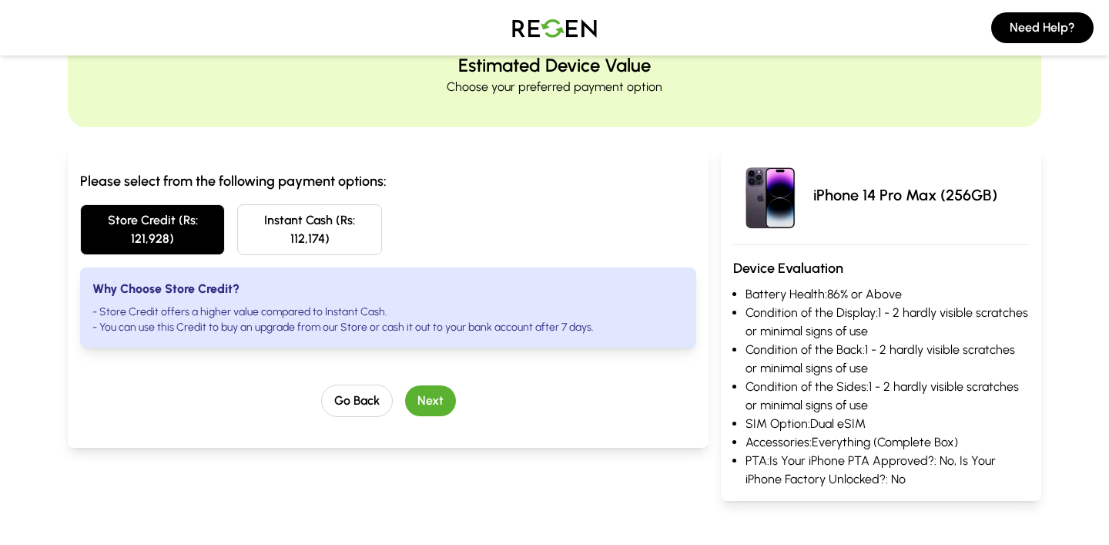
click at [431, 393] on button "Next" at bounding box center [430, 400] width 51 height 31
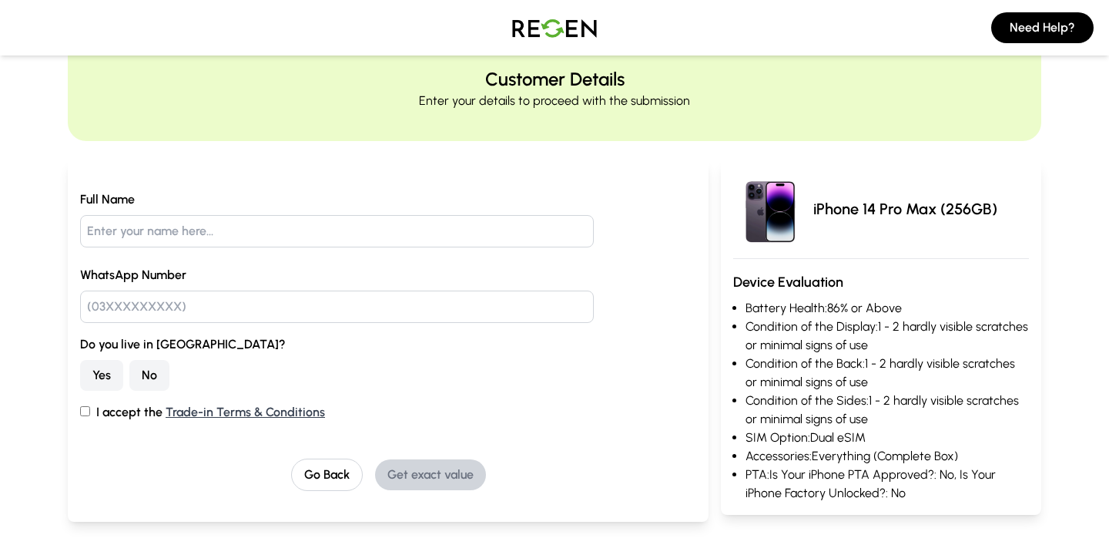
scroll to position [158, 0]
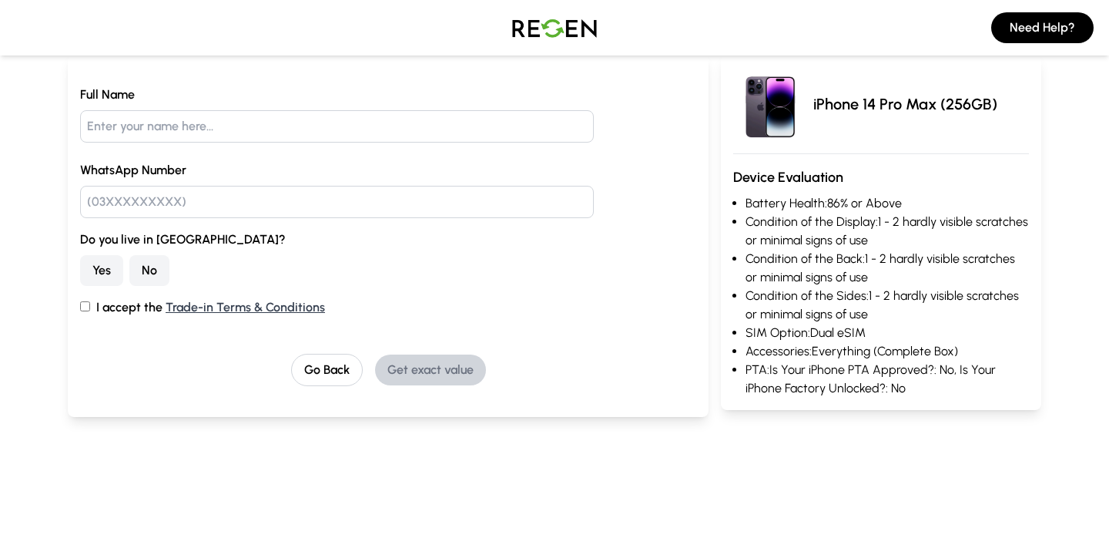
click at [140, 275] on button "No" at bounding box center [149, 270] width 40 height 31
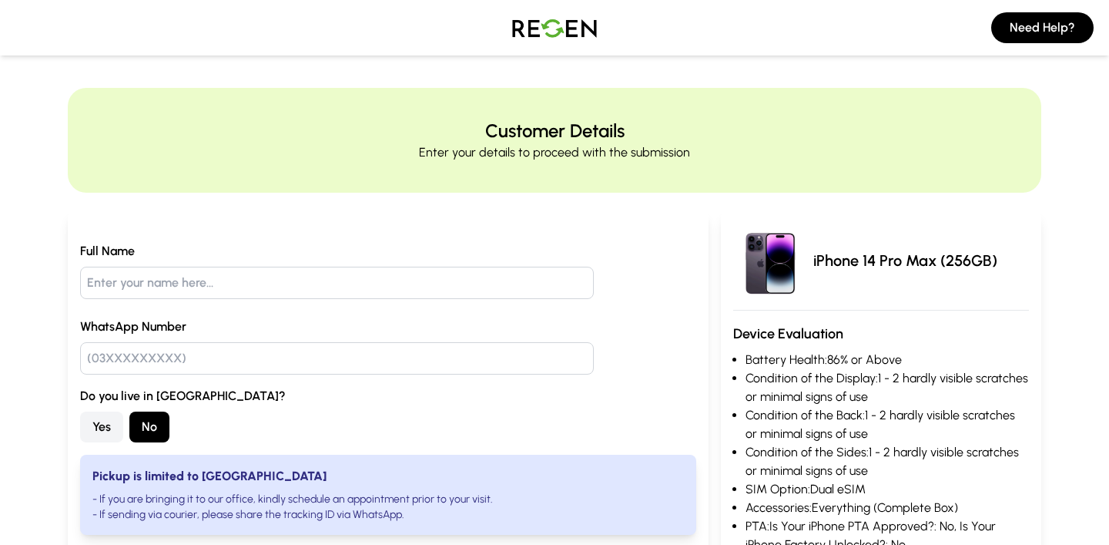
scroll to position [296, 0]
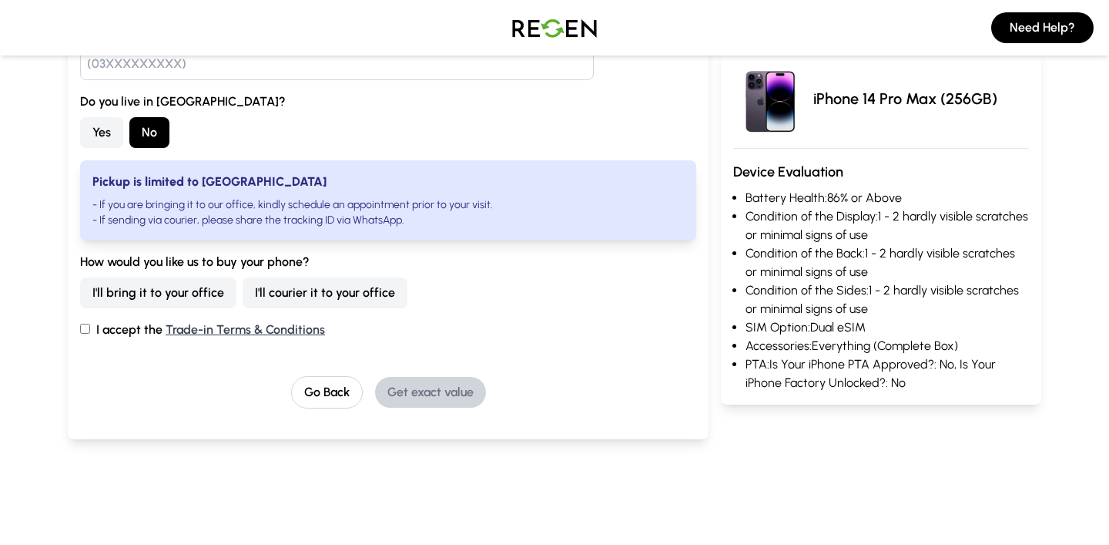
click at [326, 371] on div "Full Name WhatsApp Number Do you live in [GEOGRAPHIC_DATA]? Yes No Pickup is li…" at bounding box center [388, 178] width 616 height 461
click at [334, 384] on button "Go Back" at bounding box center [327, 392] width 72 height 32
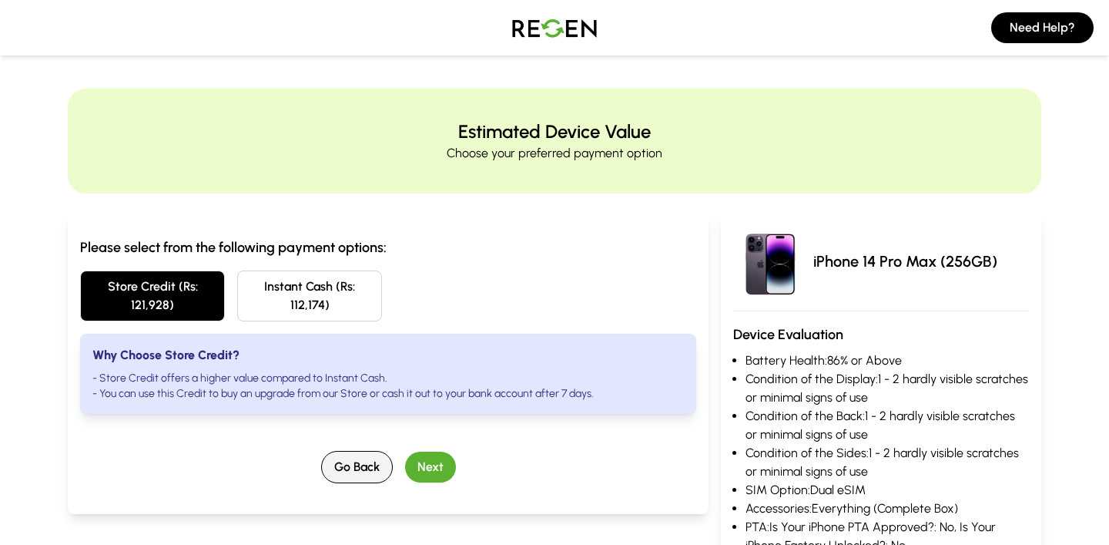
scroll to position [0, 0]
click at [349, 465] on button "Go Back" at bounding box center [357, 467] width 72 height 32
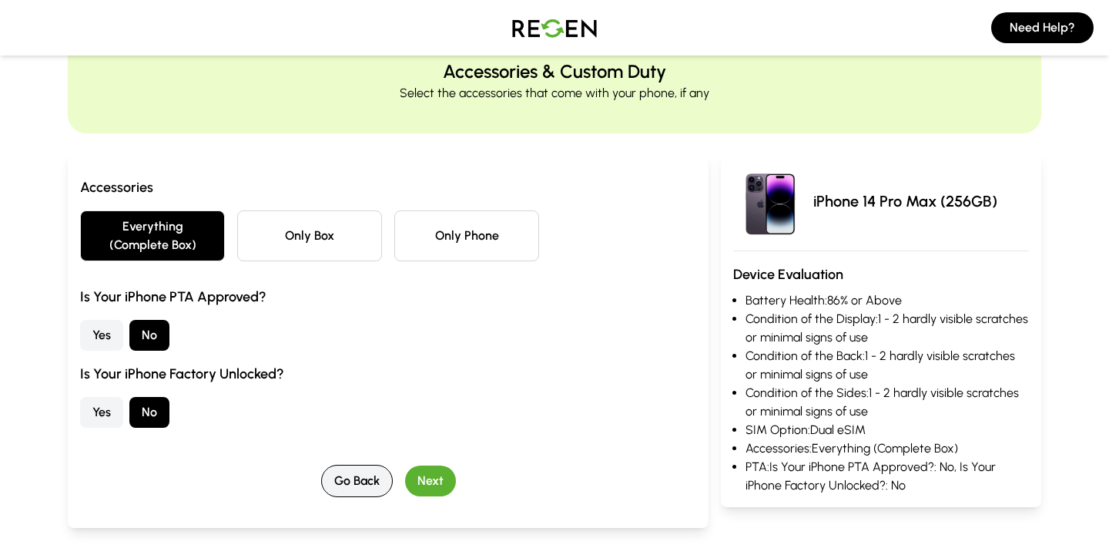
scroll to position [65, 0]
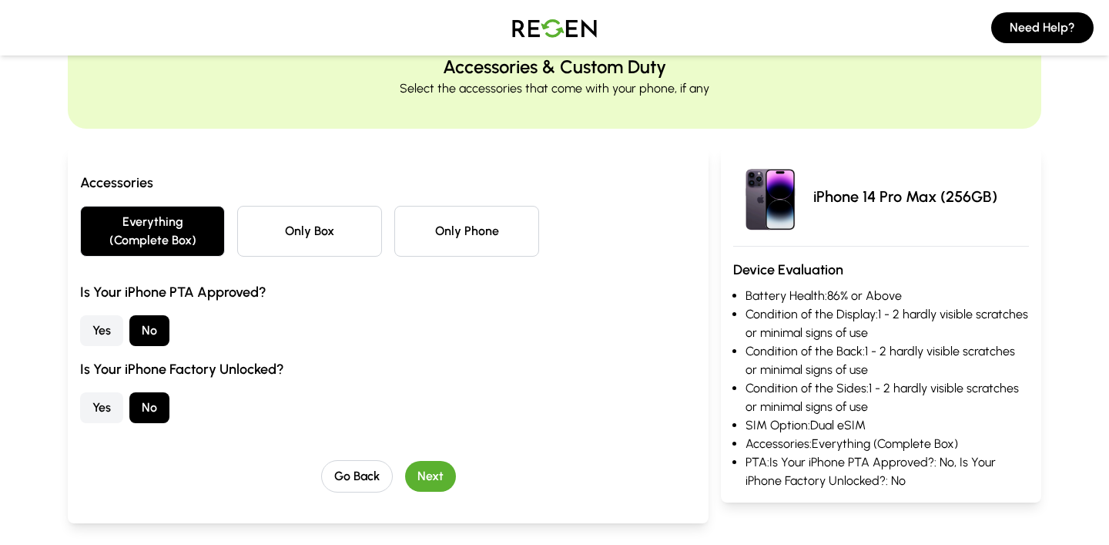
click at [115, 329] on button "Yes" at bounding box center [101, 330] width 43 height 31
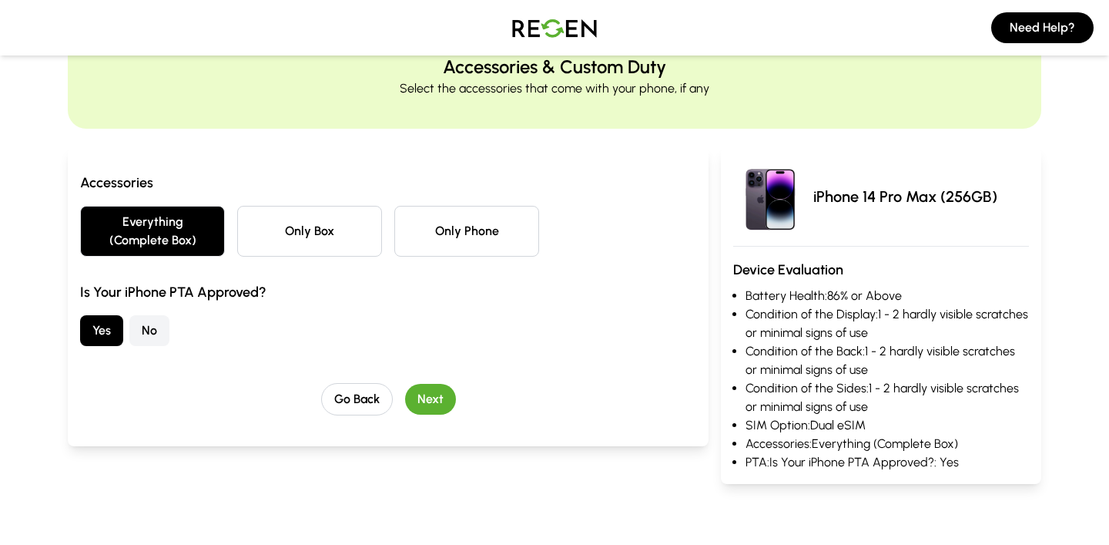
click at [429, 403] on button "Next" at bounding box center [430, 399] width 51 height 31
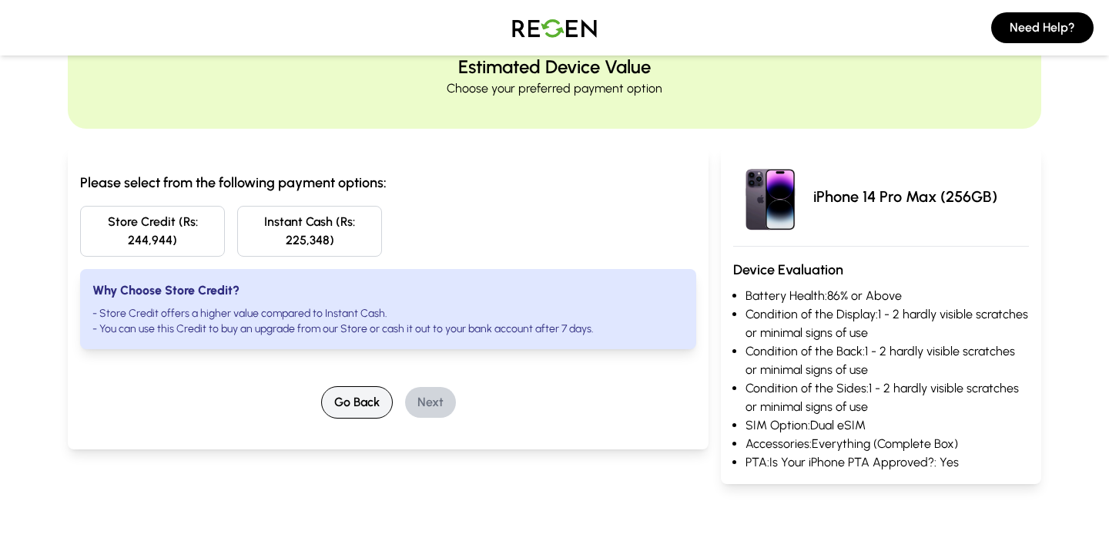
scroll to position [0, 0]
